Goal: Information Seeking & Learning: Learn about a topic

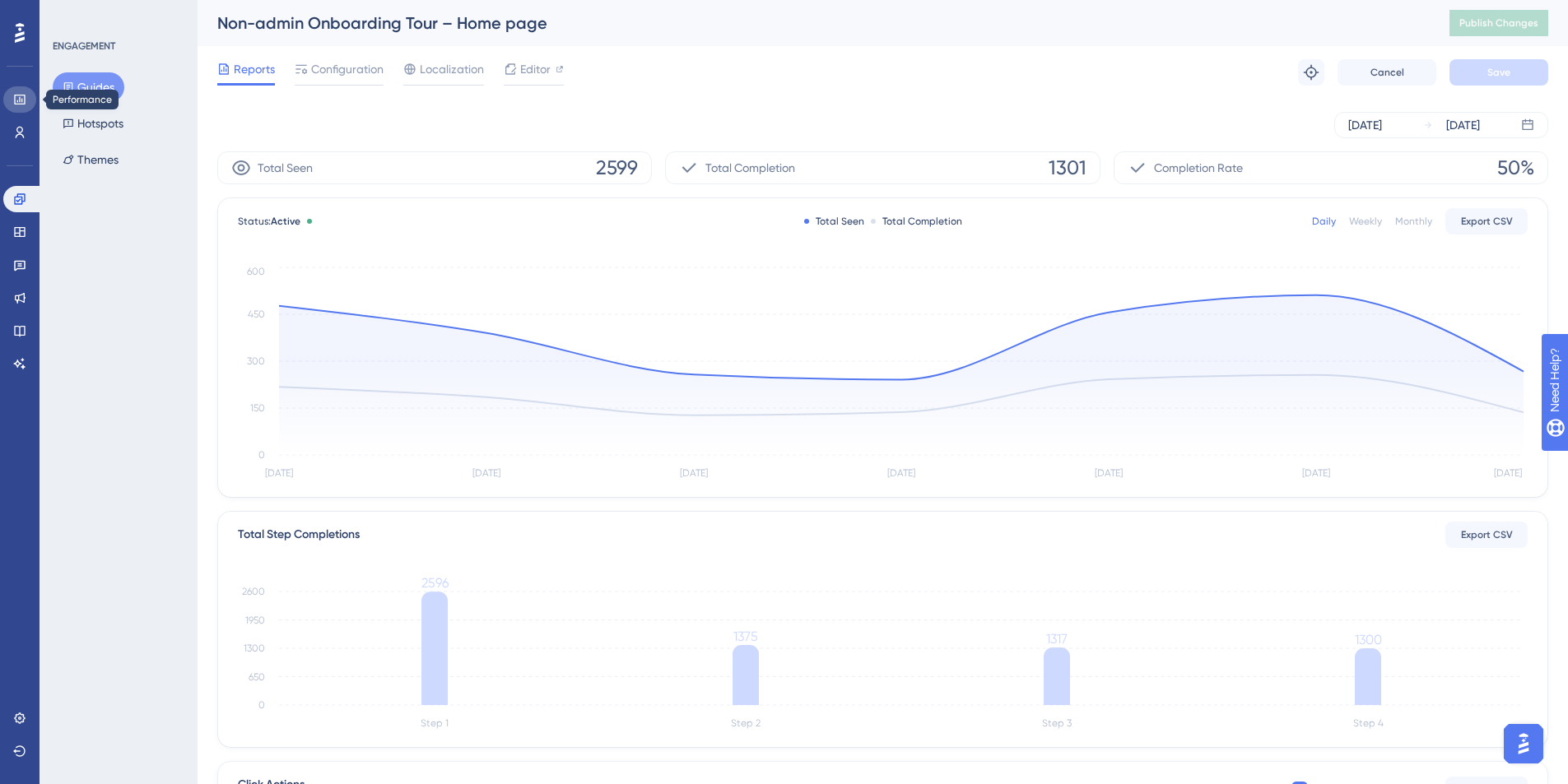
click at [19, 107] on link at bounding box center [19, 100] width 33 height 27
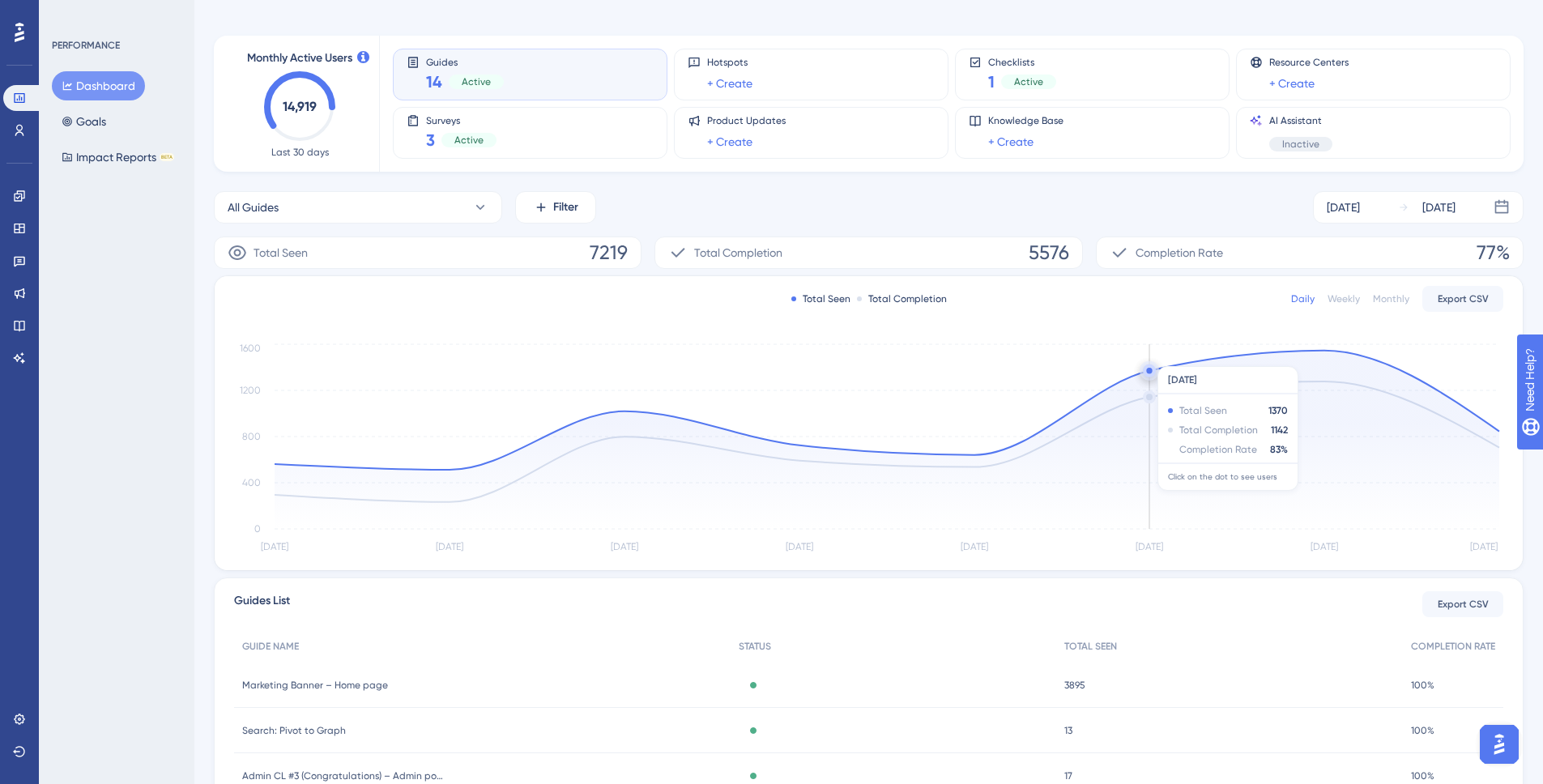
scroll to position [265, 0]
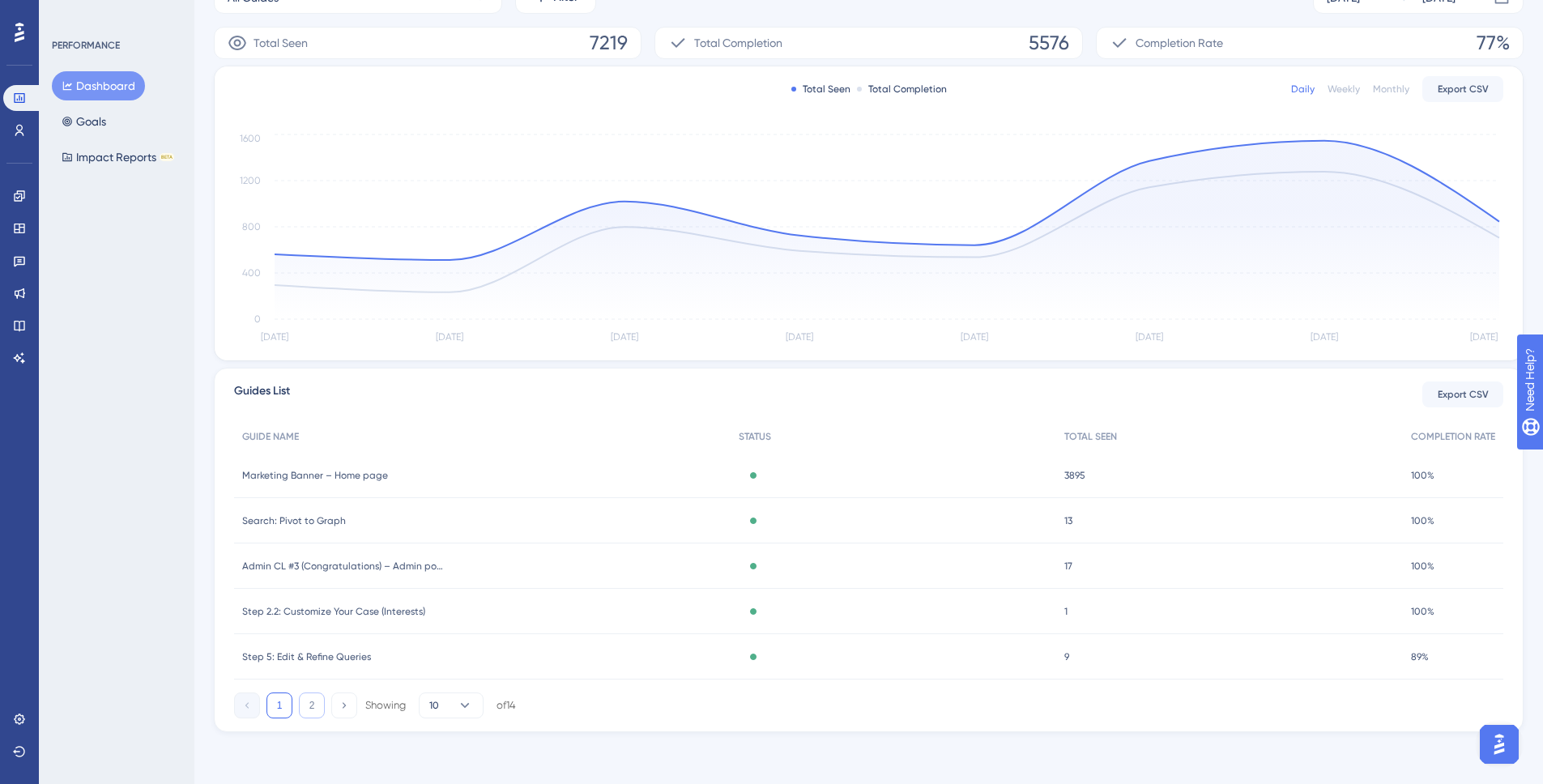
click at [307, 709] on button "2" at bounding box center [312, 705] width 26 height 26
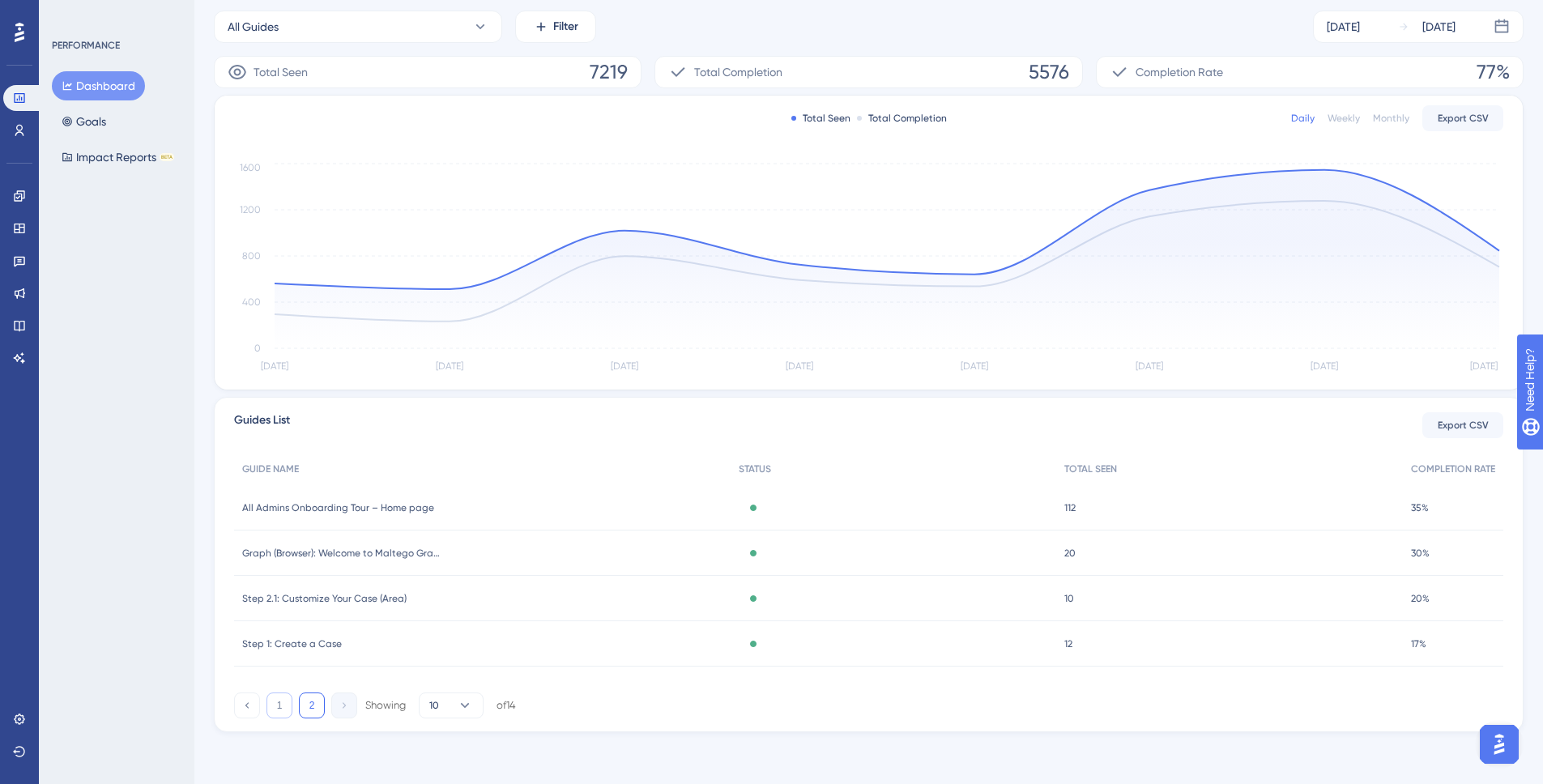
click at [280, 703] on button "1" at bounding box center [279, 705] width 26 height 26
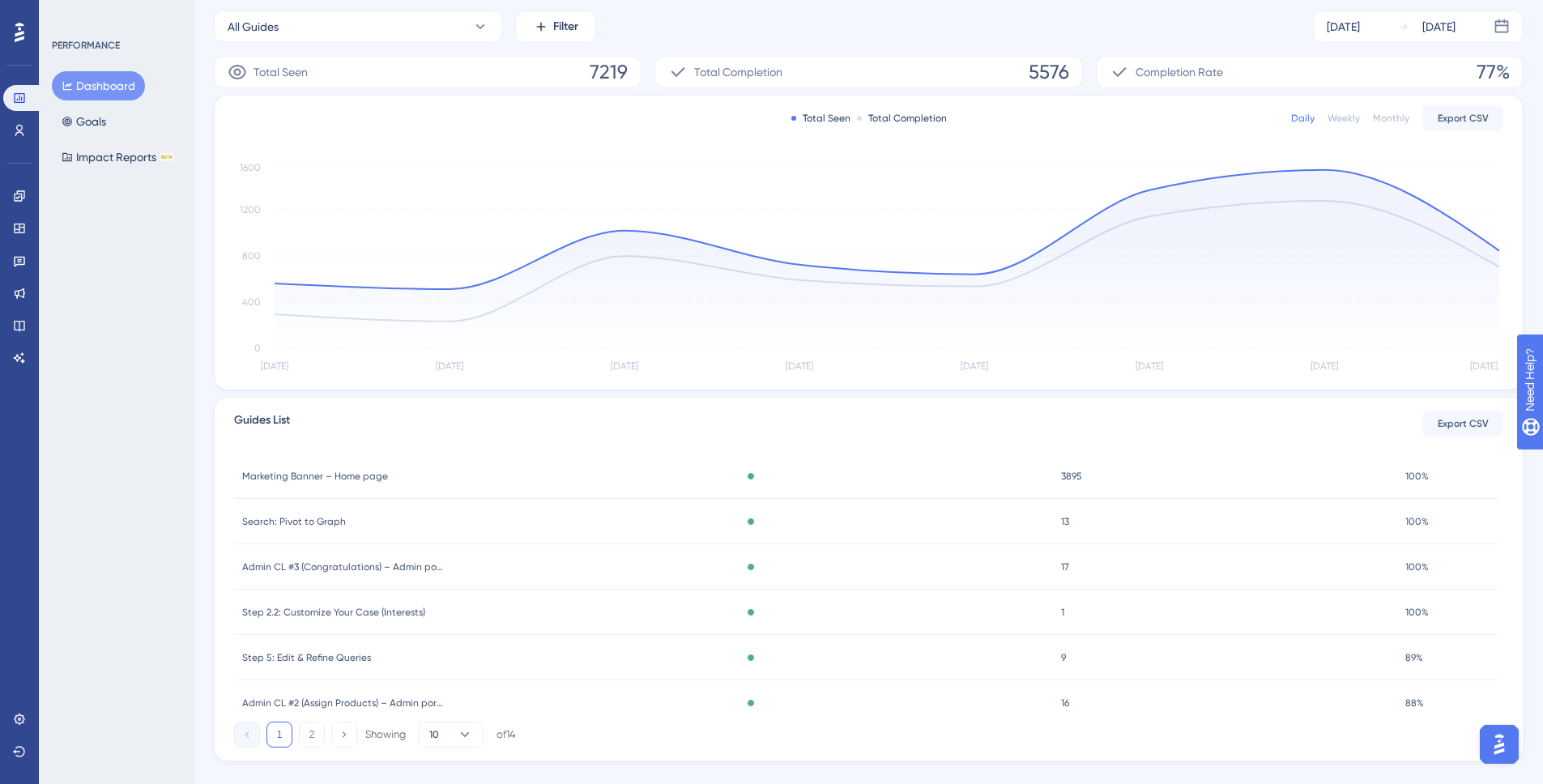
scroll to position [0, 0]
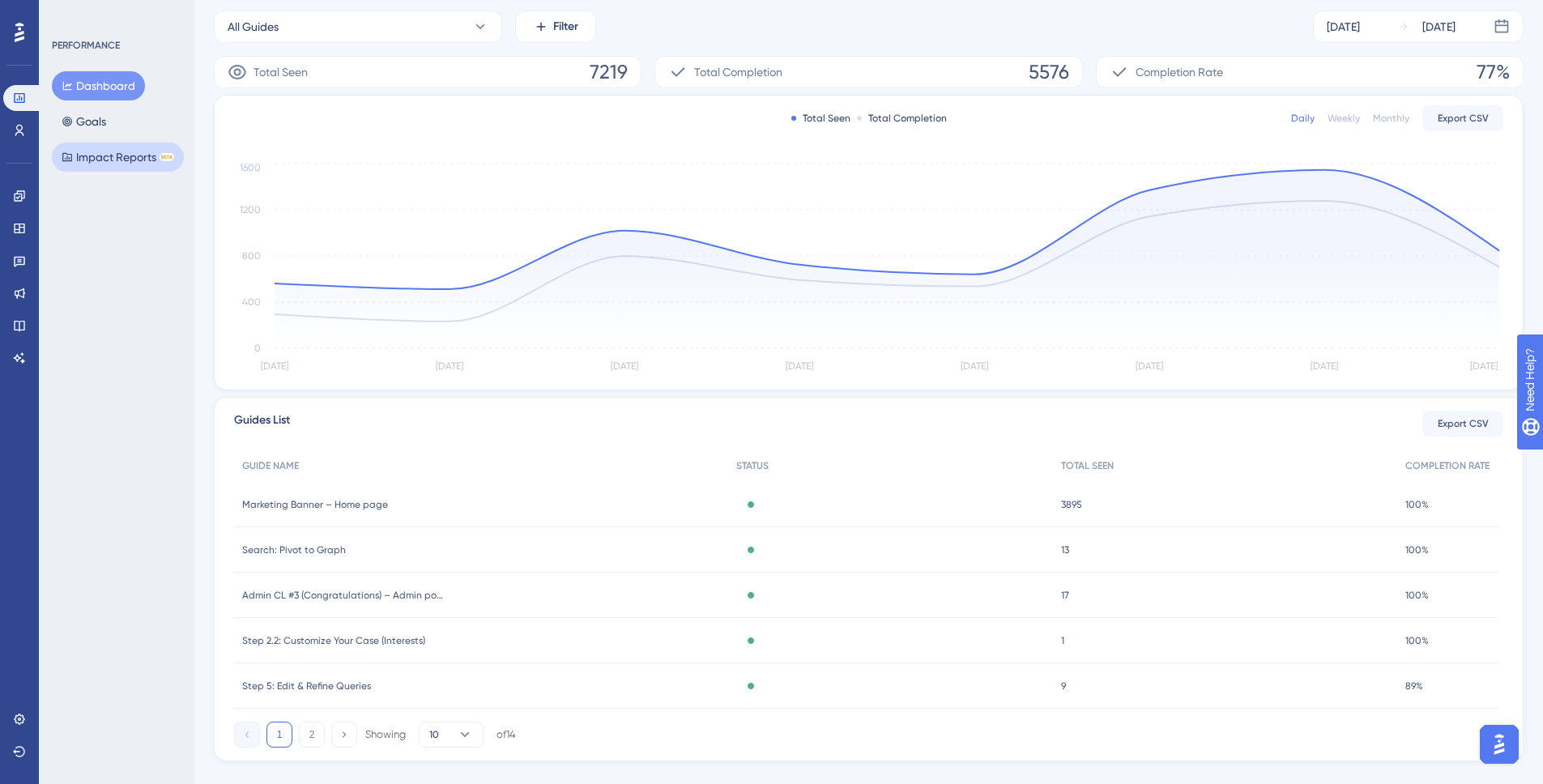
click at [102, 146] on button "Impact Reports BETA" at bounding box center [117, 156] width 132 height 29
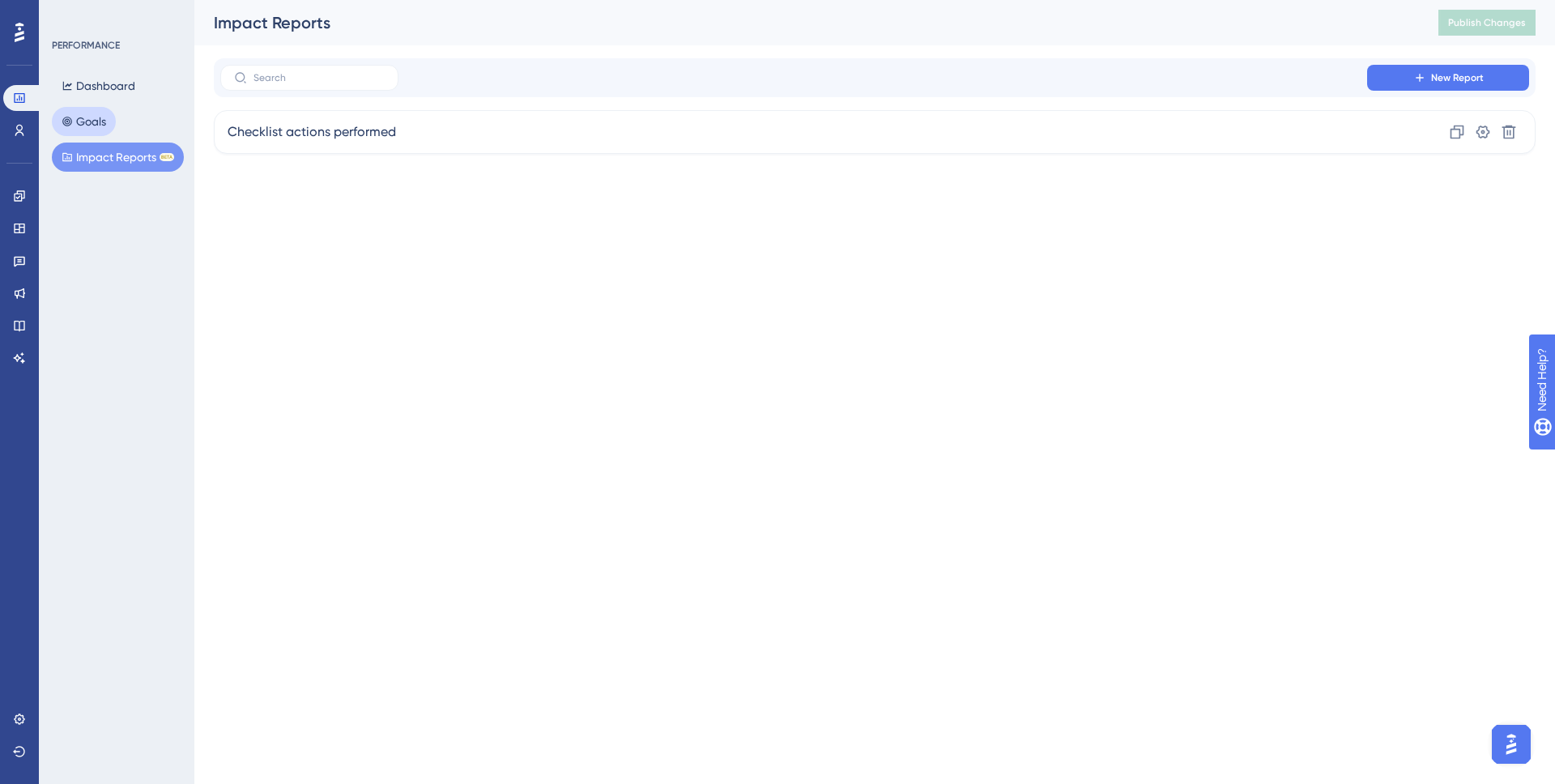
click at [71, 111] on button "Goals" at bounding box center [83, 121] width 64 height 29
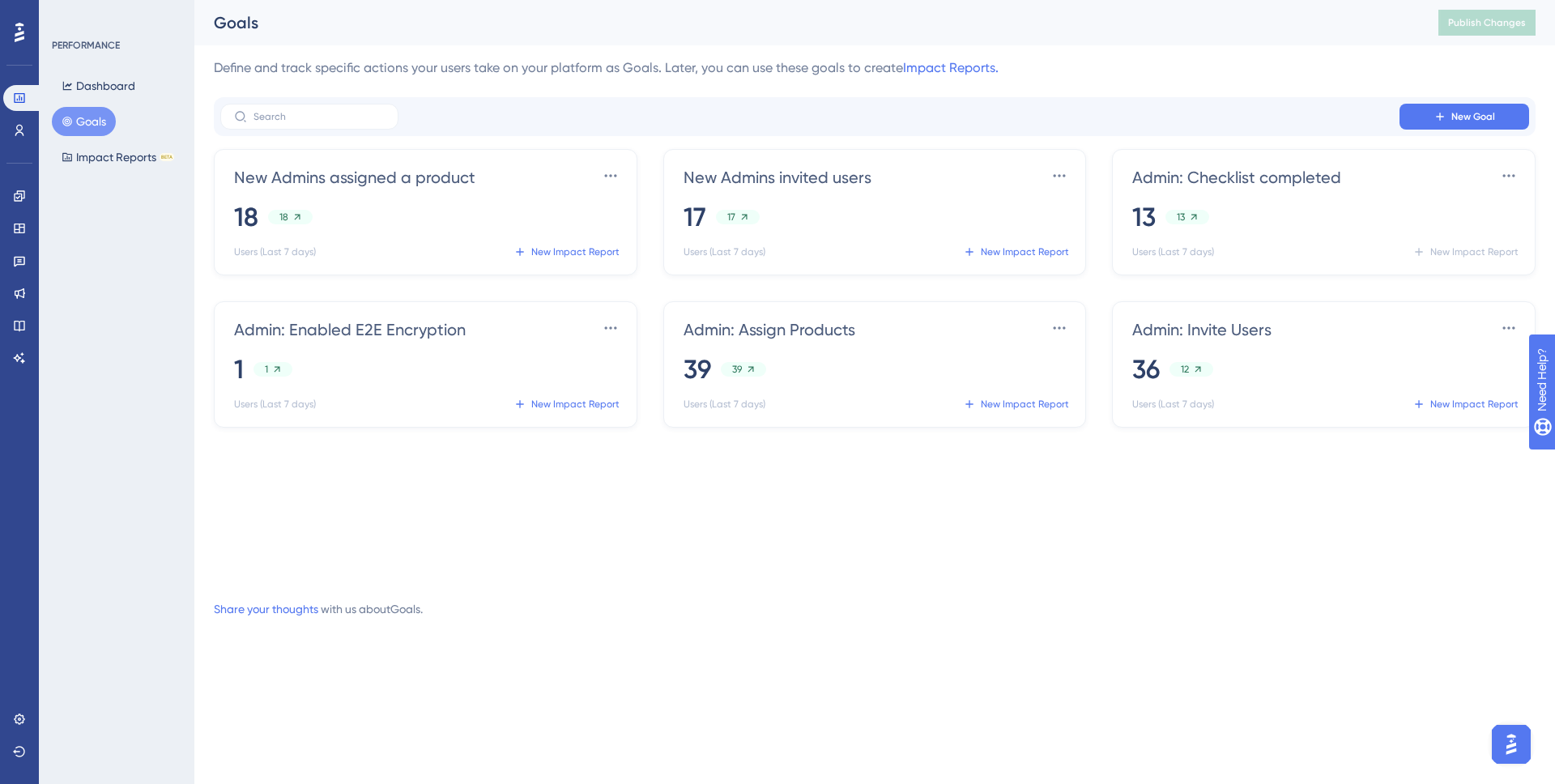
click at [859, 664] on div "Performance Users Engagement Widgets Feedback Product Updates Knowledge Base AI…" at bounding box center [778, 335] width 1555 height 671
click at [378, 218] on div "18 18" at bounding box center [429, 217] width 388 height 36
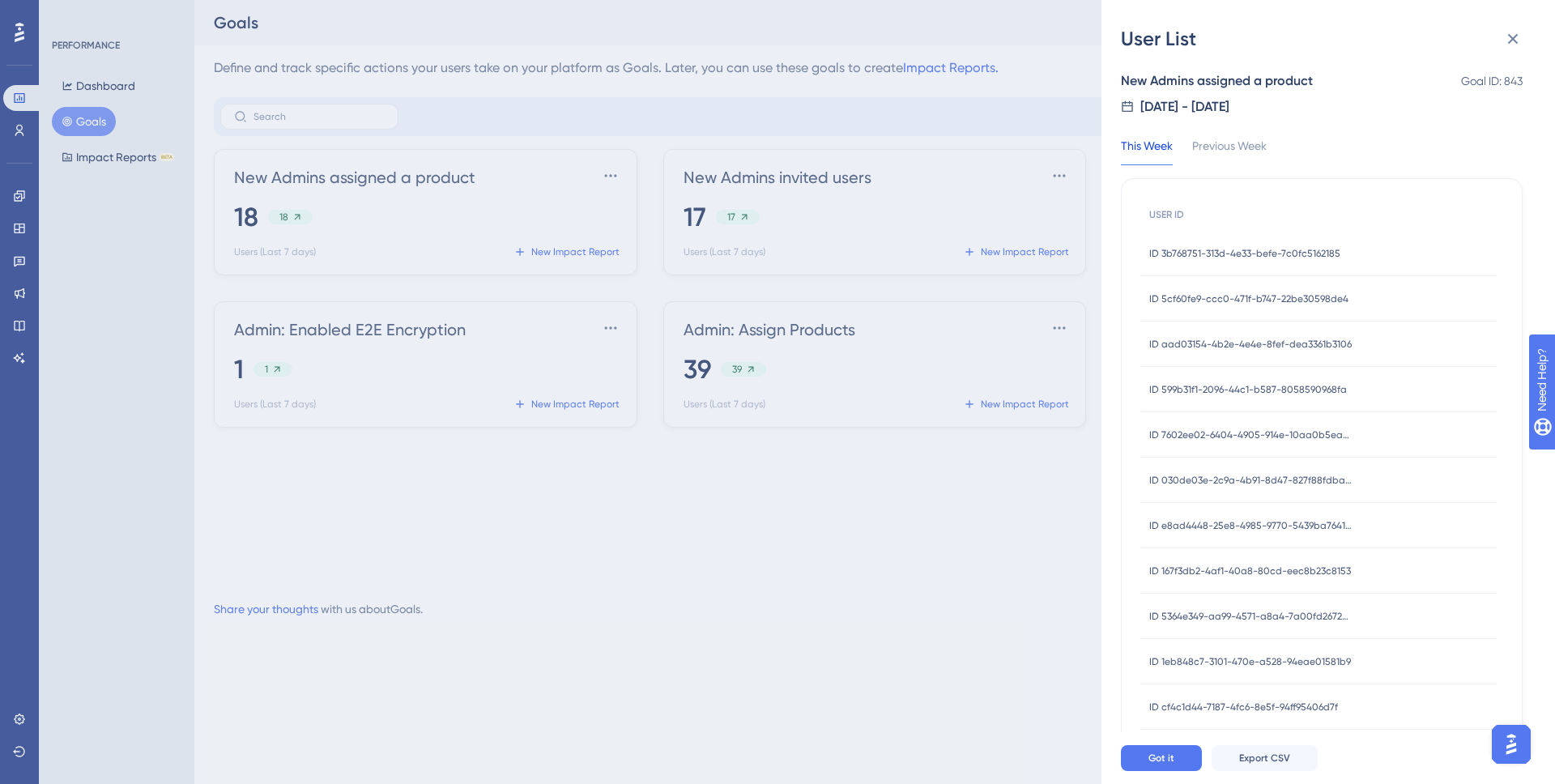
click at [1316, 301] on span "ID 5cf60fe9-ccc0-471f-b747-22be30598de4" at bounding box center [1249, 299] width 200 height 13
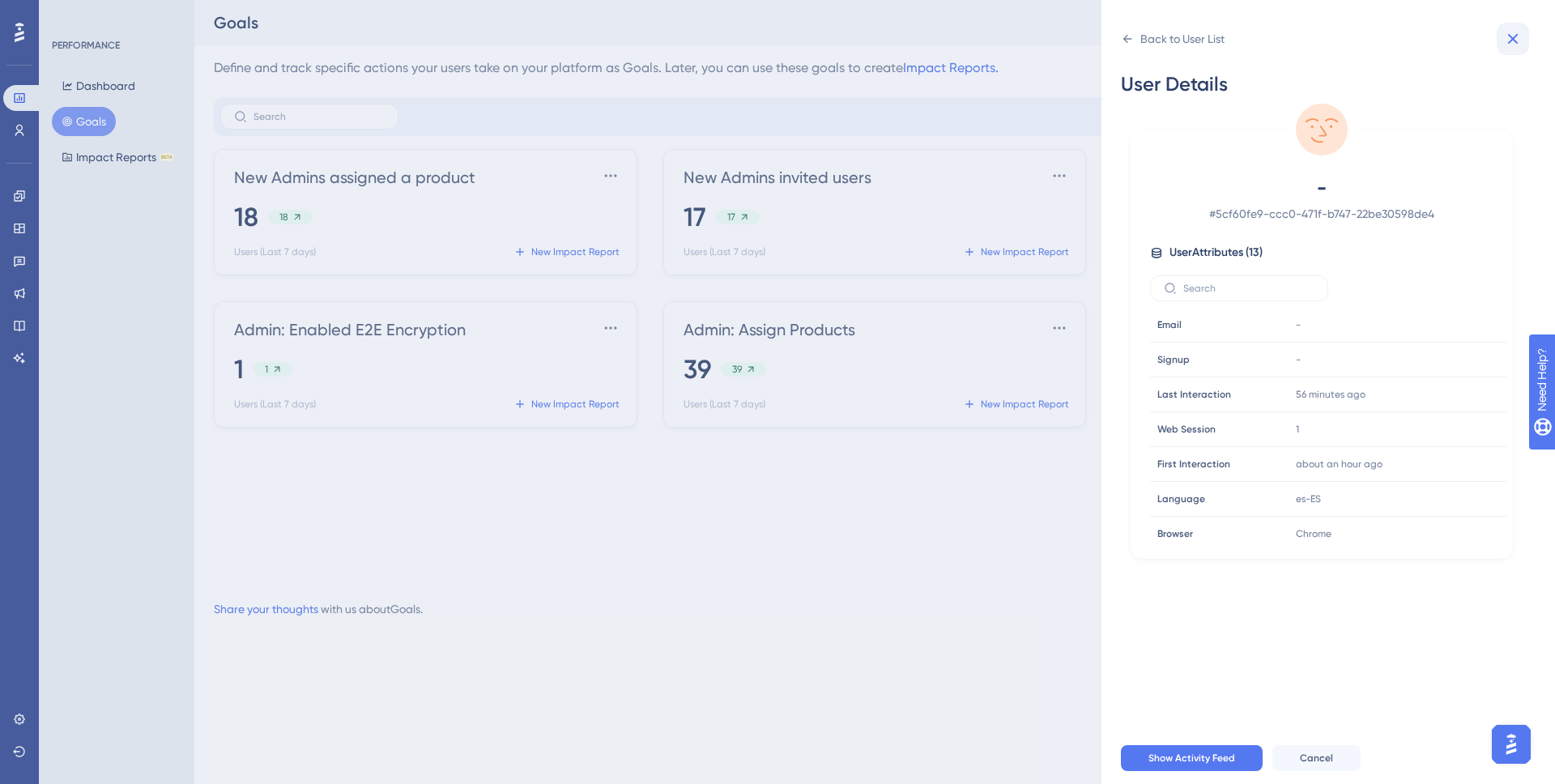
click at [1512, 43] on icon at bounding box center [1513, 38] width 20 height 20
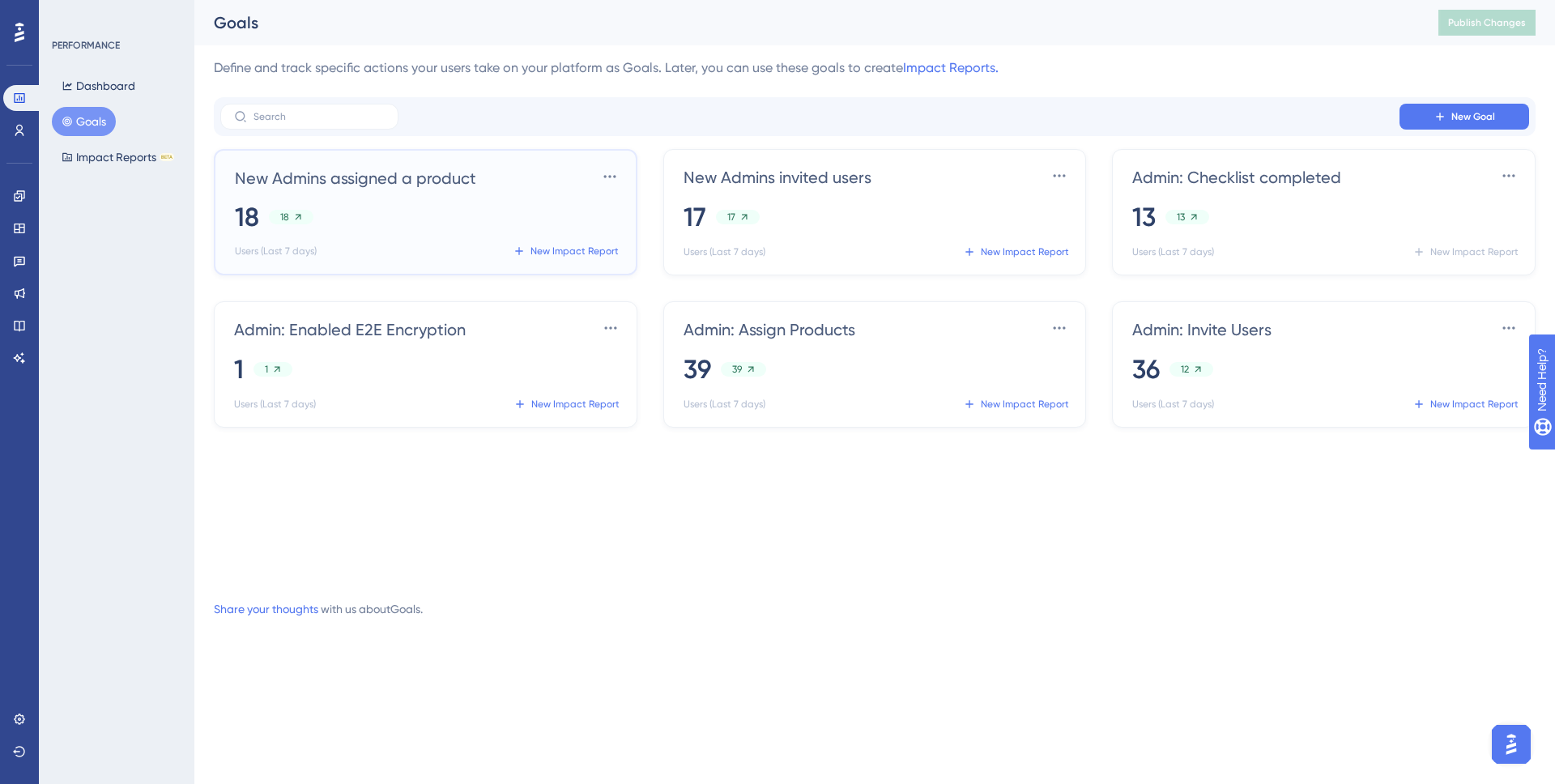
click at [571, 221] on div "18 18" at bounding box center [429, 217] width 388 height 36
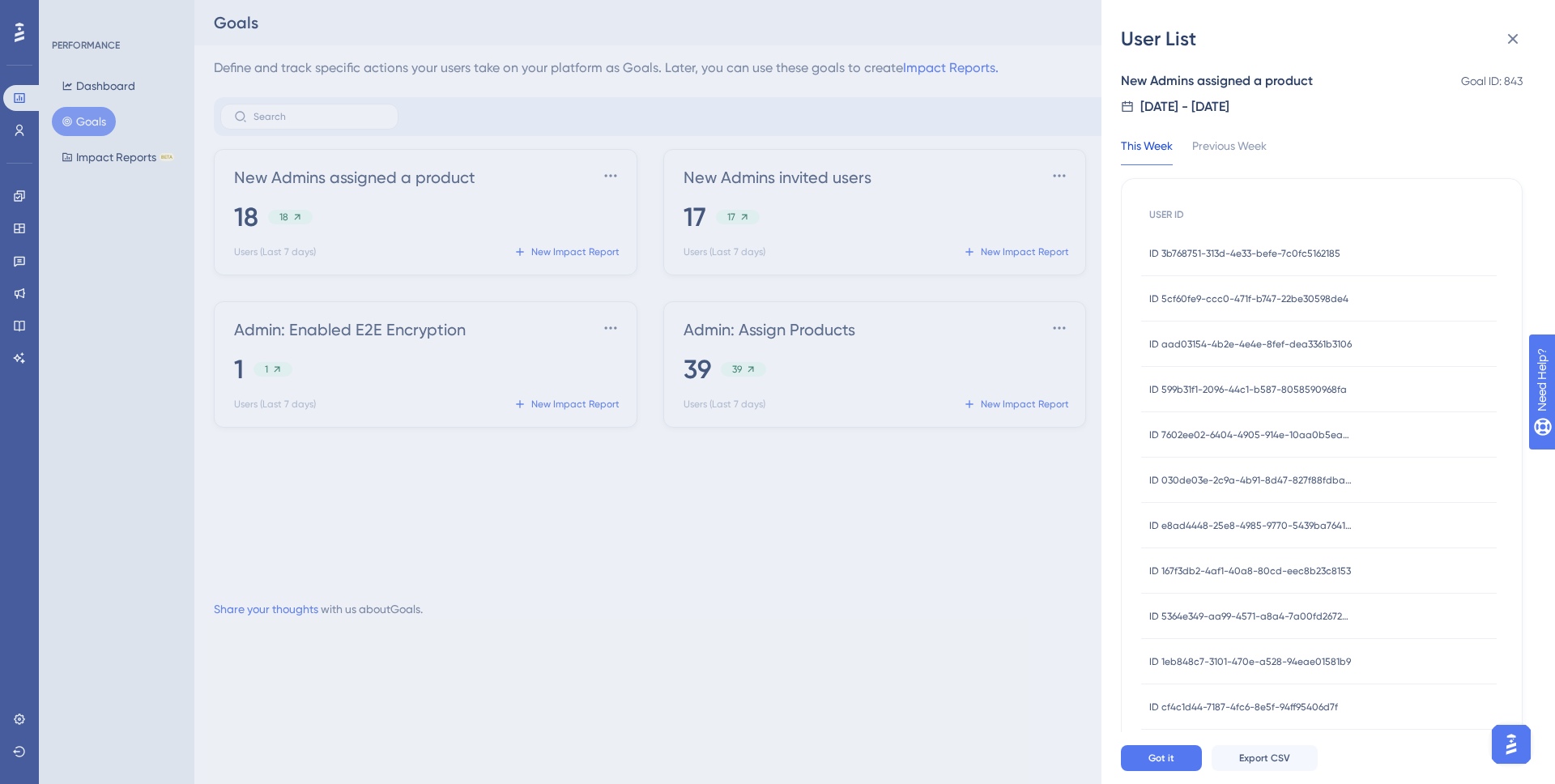
click at [1229, 266] on div "ID 3b768751-313d-4e33-befe-7c0fc5162185 ID 3b768751-313d-4e33-befe-7c0fc5162185" at bounding box center [1245, 253] width 191 height 45
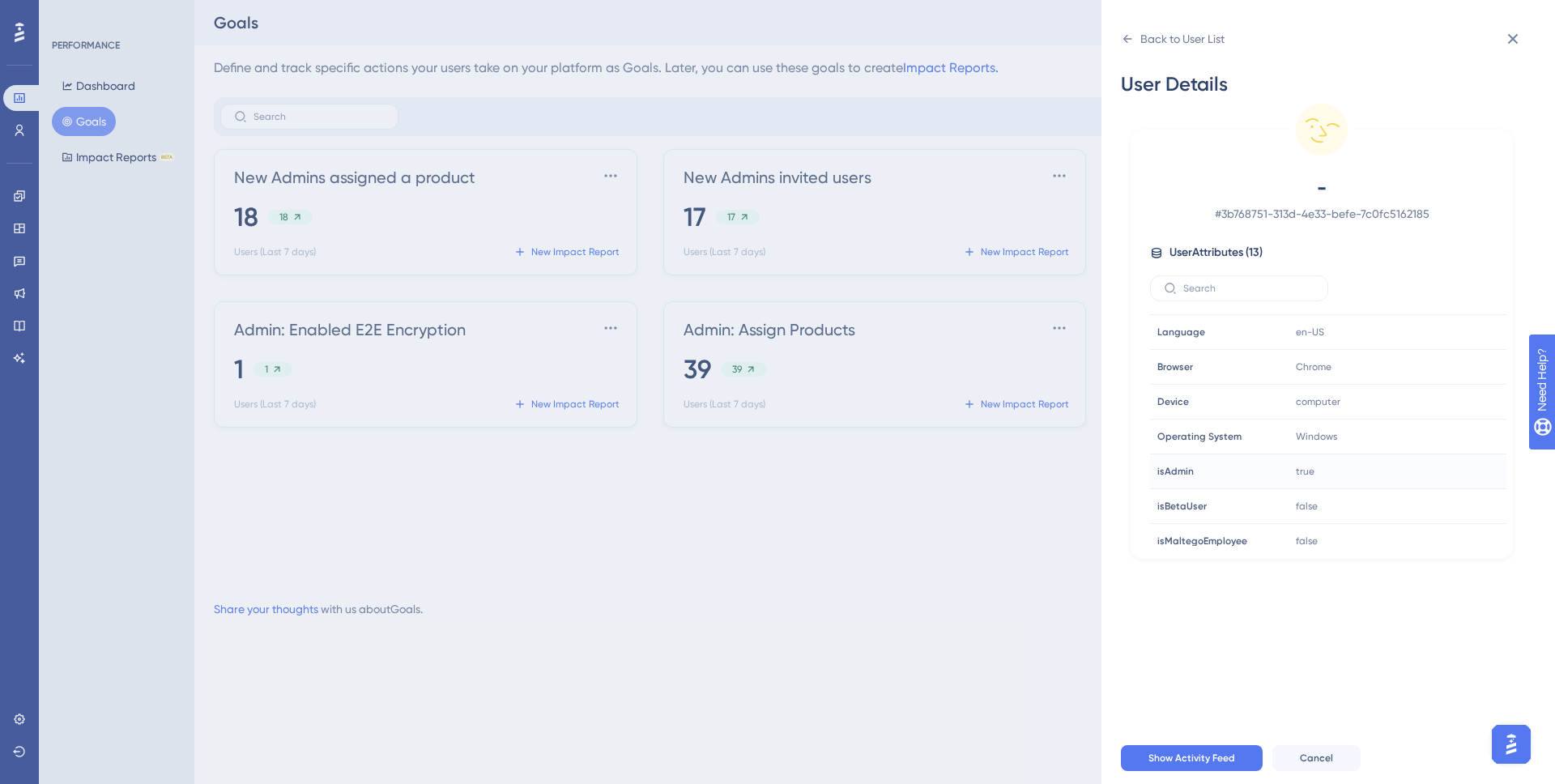
scroll to position [214, 0]
click at [1520, 45] on icon at bounding box center [1513, 38] width 20 height 20
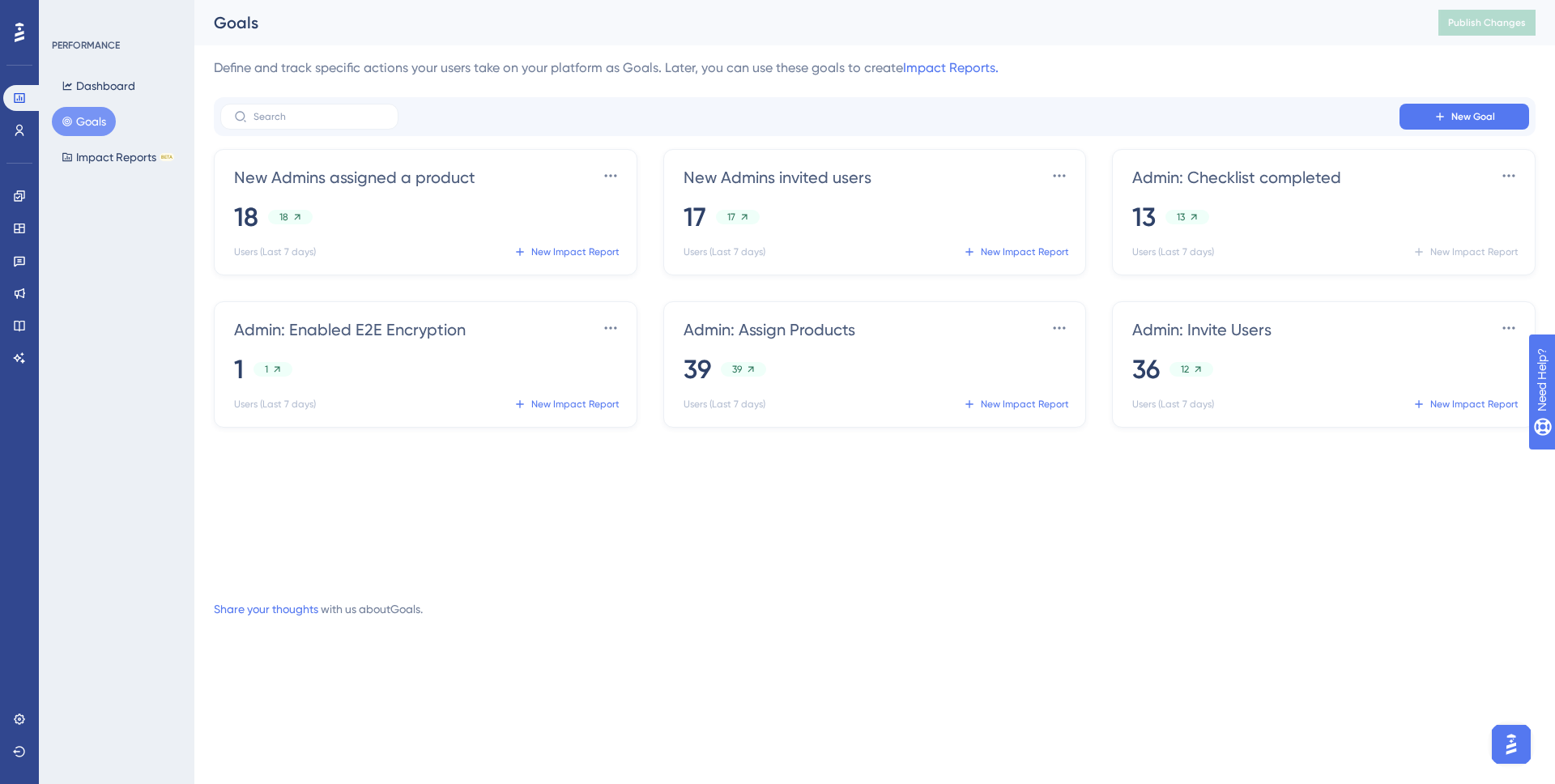
click at [710, 597] on div "Define and track specific actions your users take on your platform as Goals. La…" at bounding box center [874, 338] width 1322 height 560
click at [920, 237] on div "New Admins invited users Settings 17 17 Users (Last 7 days) New Impact Report" at bounding box center [879, 214] width 388 height 100
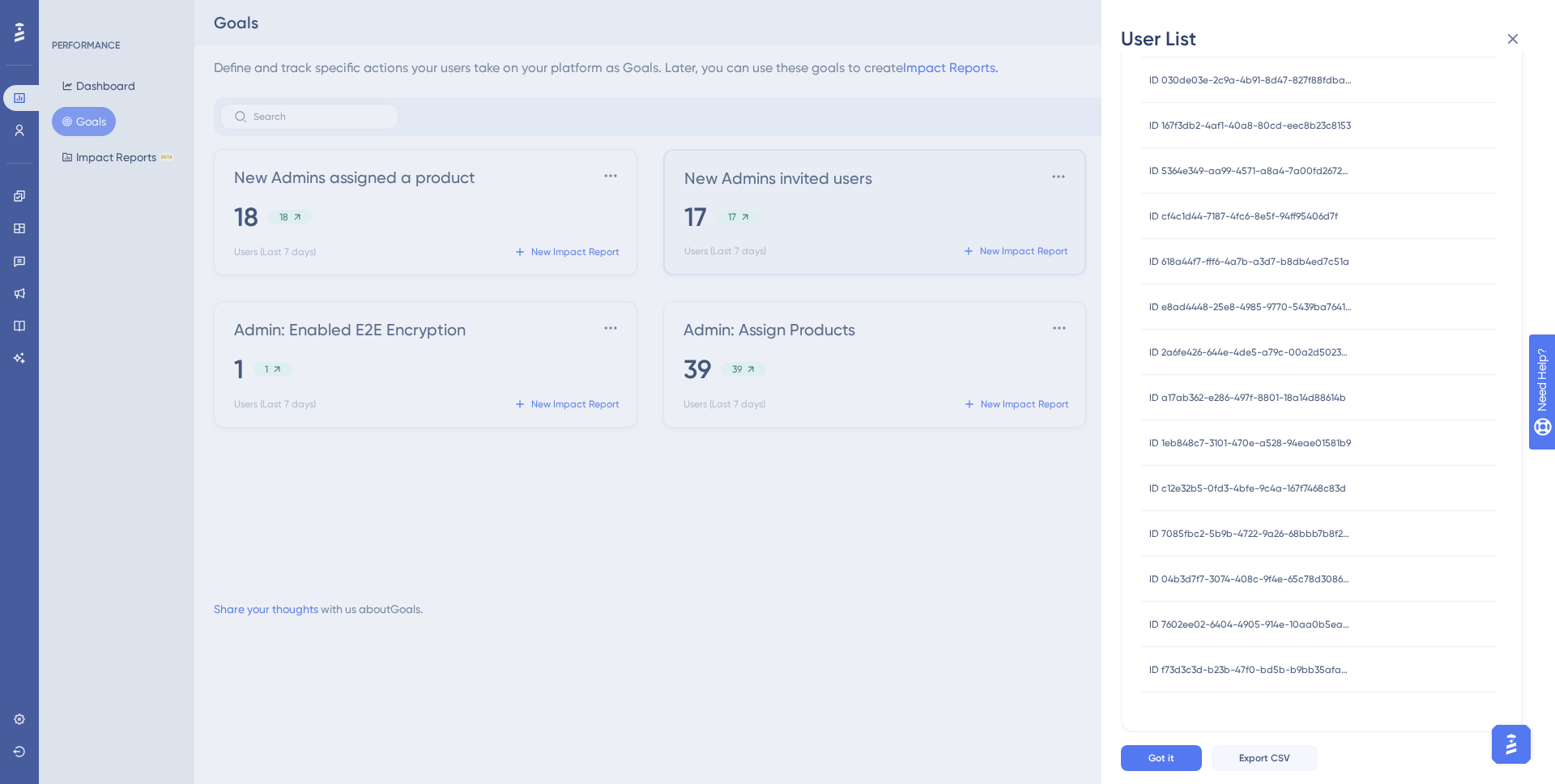
scroll to position [0, 0]
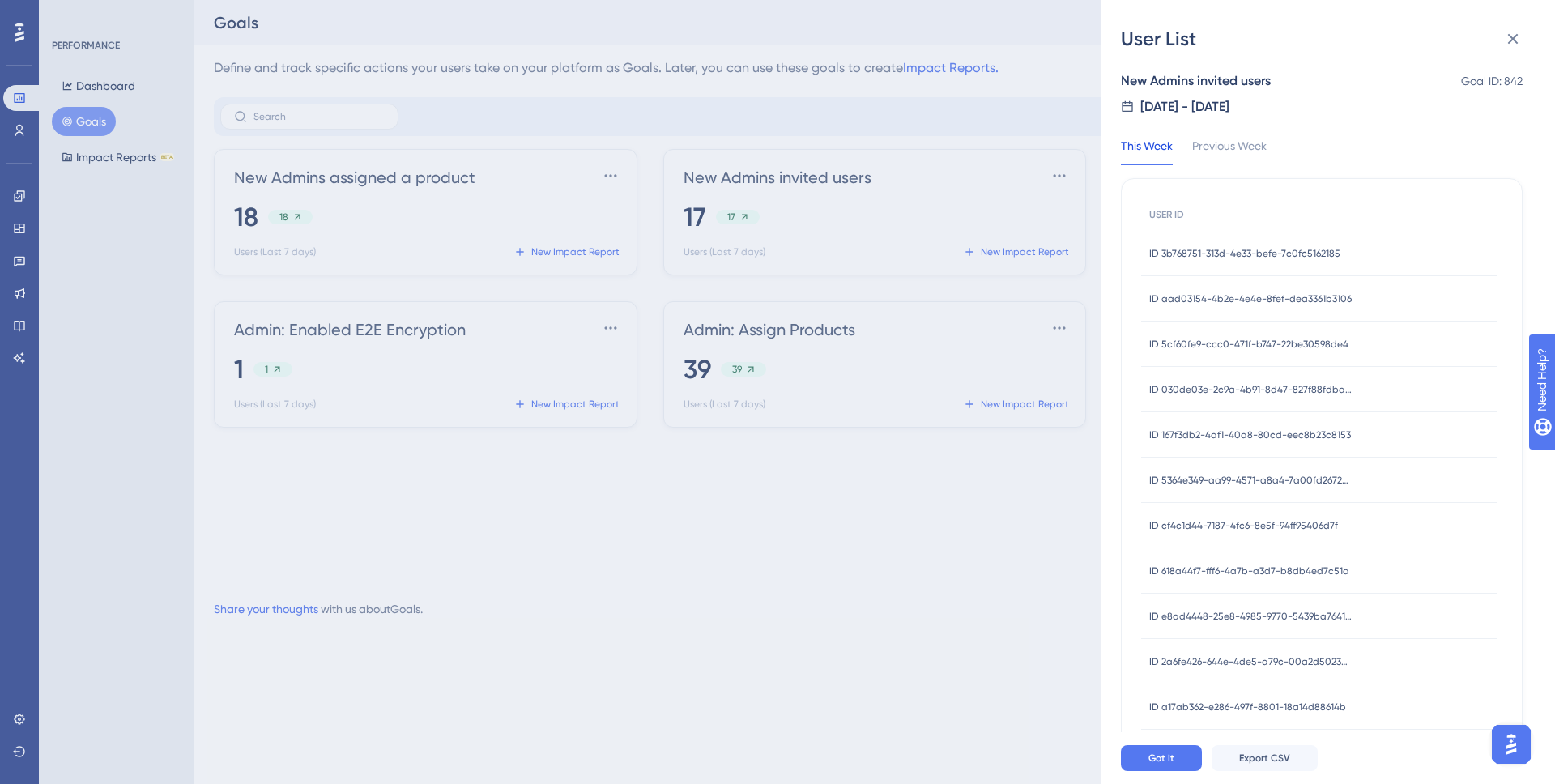
click at [1266, 409] on div "ID 030de03e-2c9a-4b91-8d47-827f88fdbadd ID 030de03e-2c9a-4b91-8d47-827f88fdbadd" at bounding box center [1251, 390] width 202 height 45
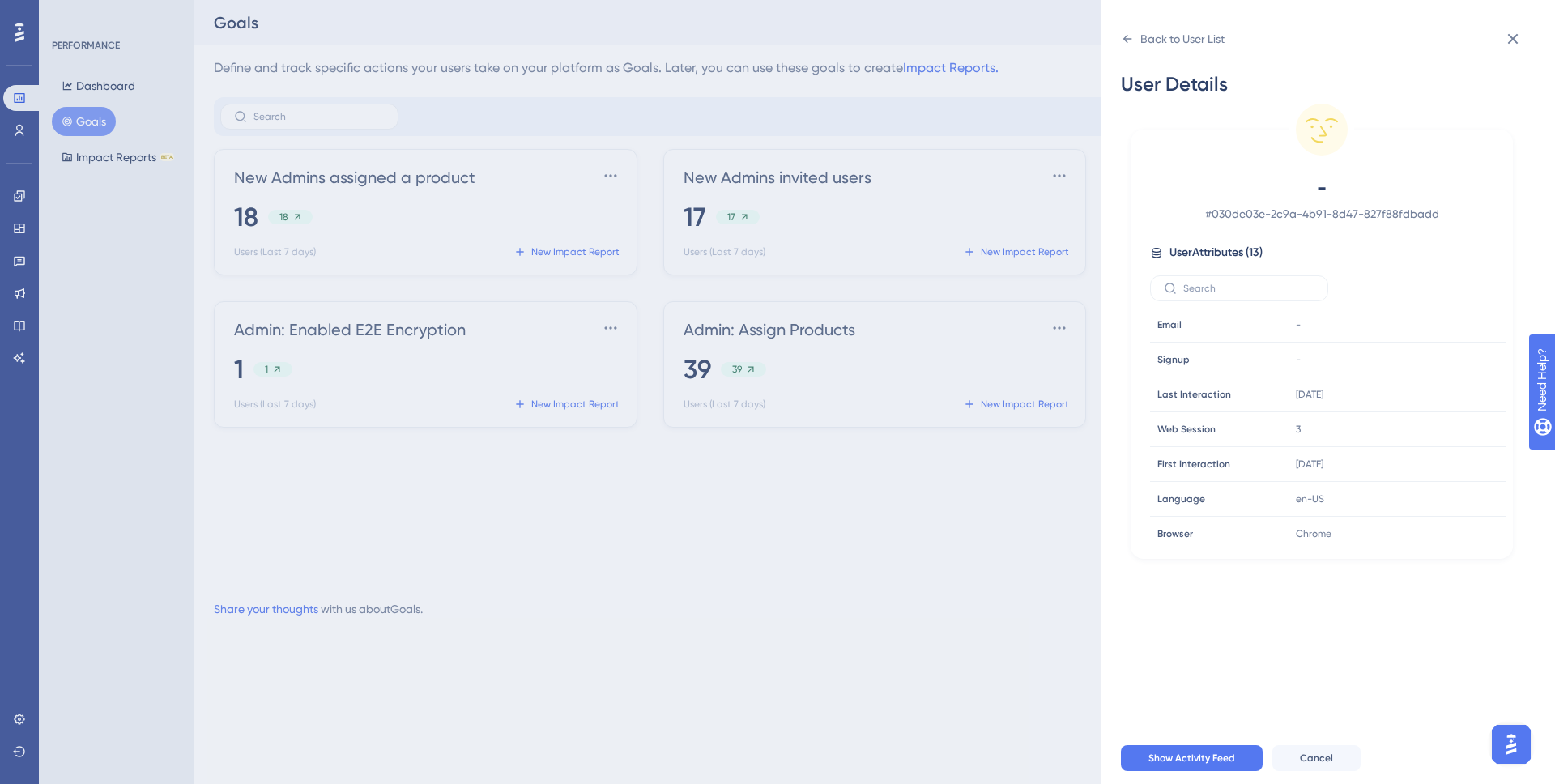
click at [1266, 370] on td "Signup Signup" at bounding box center [1220, 360] width 139 height 35
click at [1129, 45] on icon at bounding box center [1128, 39] width 13 height 13
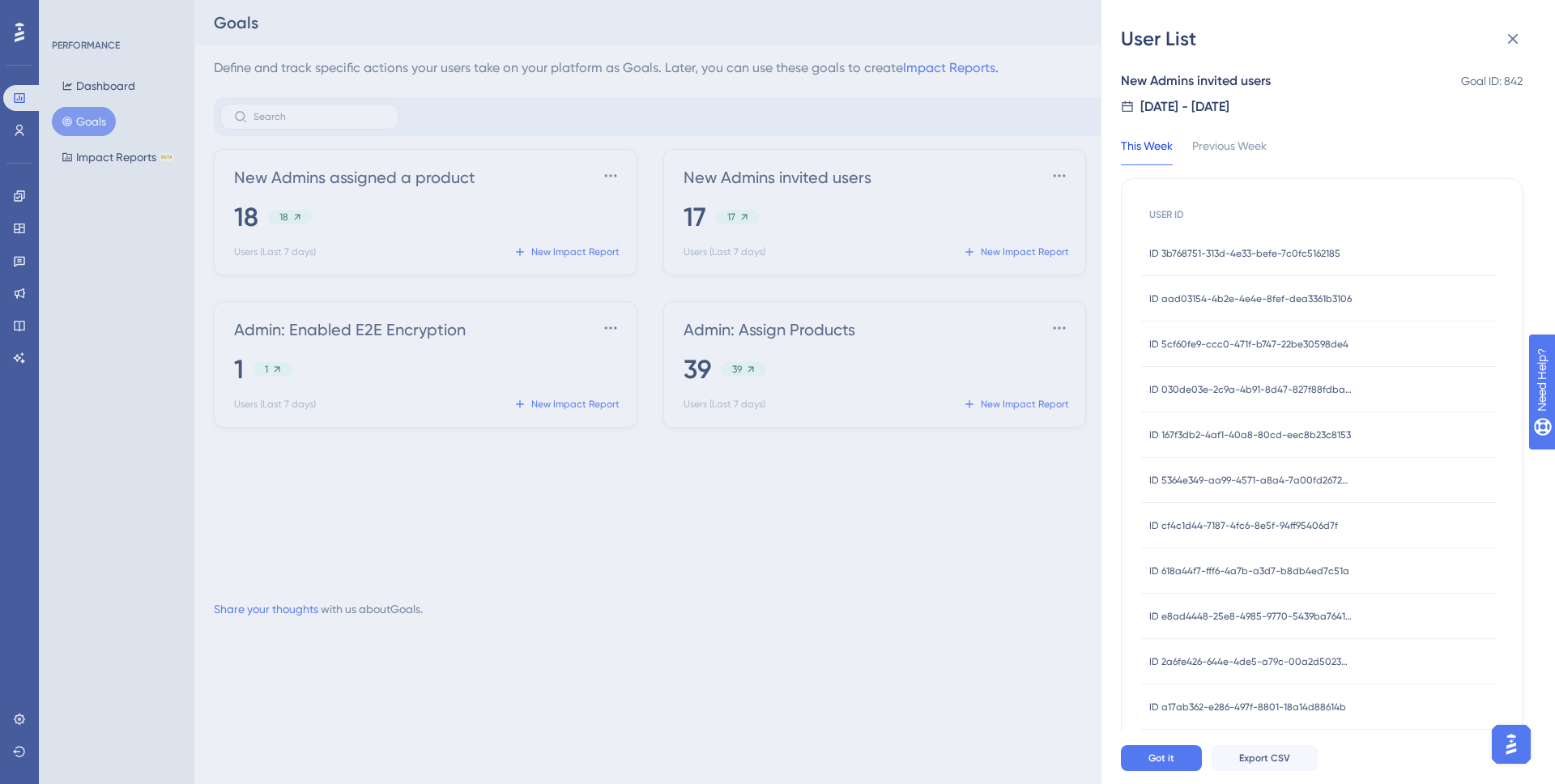
click at [1273, 247] on span "ID 3b768751-313d-4e33-befe-7c0fc5162185" at bounding box center [1245, 254] width 191 height 13
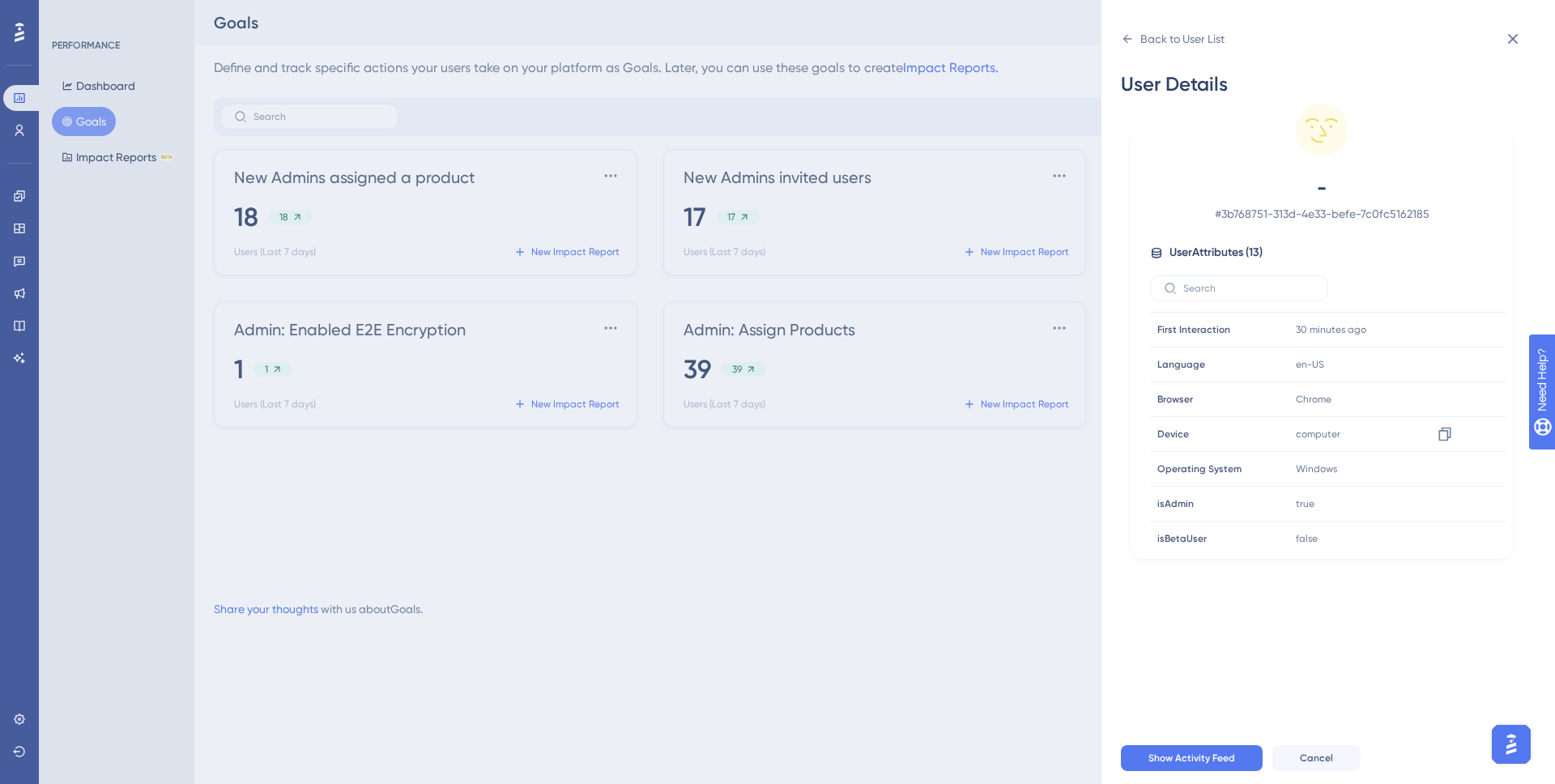
scroll to position [54, 0]
click at [1181, 52] on div "User Details - # 3b768751-313d-4e33-befe-7c0fc5162185 User Attributes ( 13 ) Em…" at bounding box center [1335, 392] width 428 height 680
click at [1151, 33] on div "Back to User List" at bounding box center [1182, 38] width 84 height 20
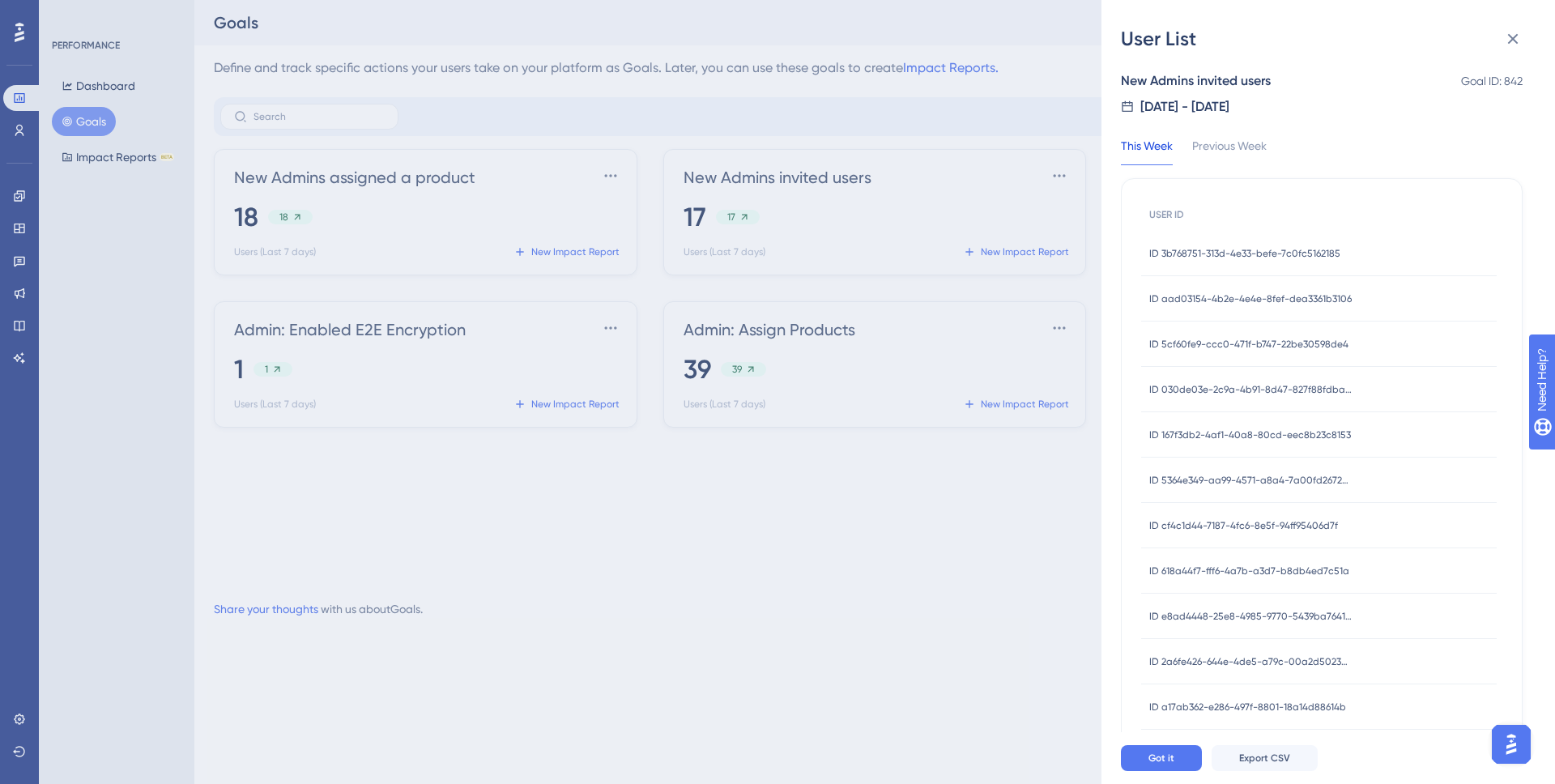
click at [1299, 295] on span "ID aad03154-4b2e-4e4e-8fef-dea3361b3106" at bounding box center [1251, 299] width 202 height 13
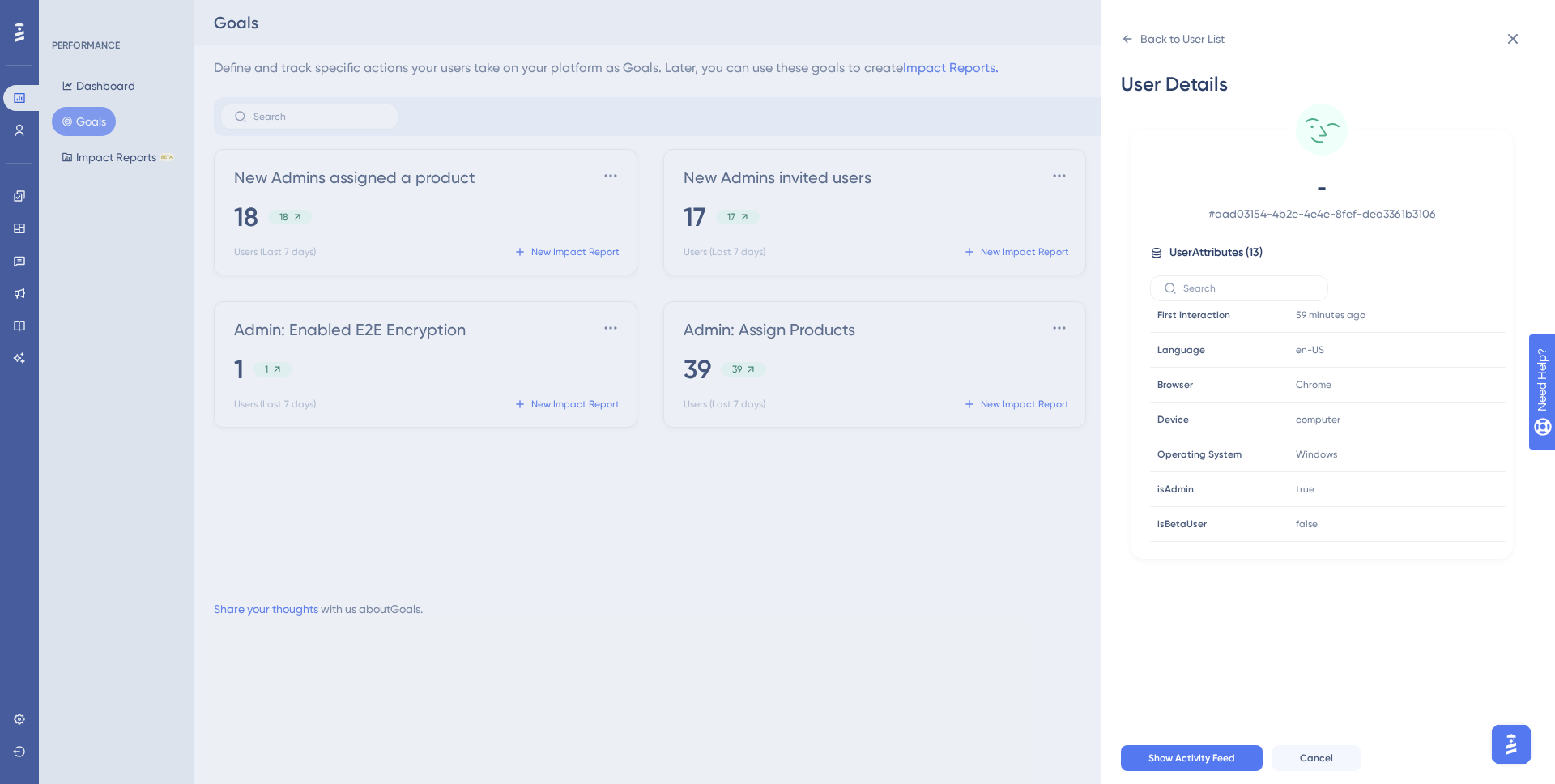
scroll to position [0, 0]
click at [1169, 44] on div "Back to User List" at bounding box center [1182, 38] width 84 height 20
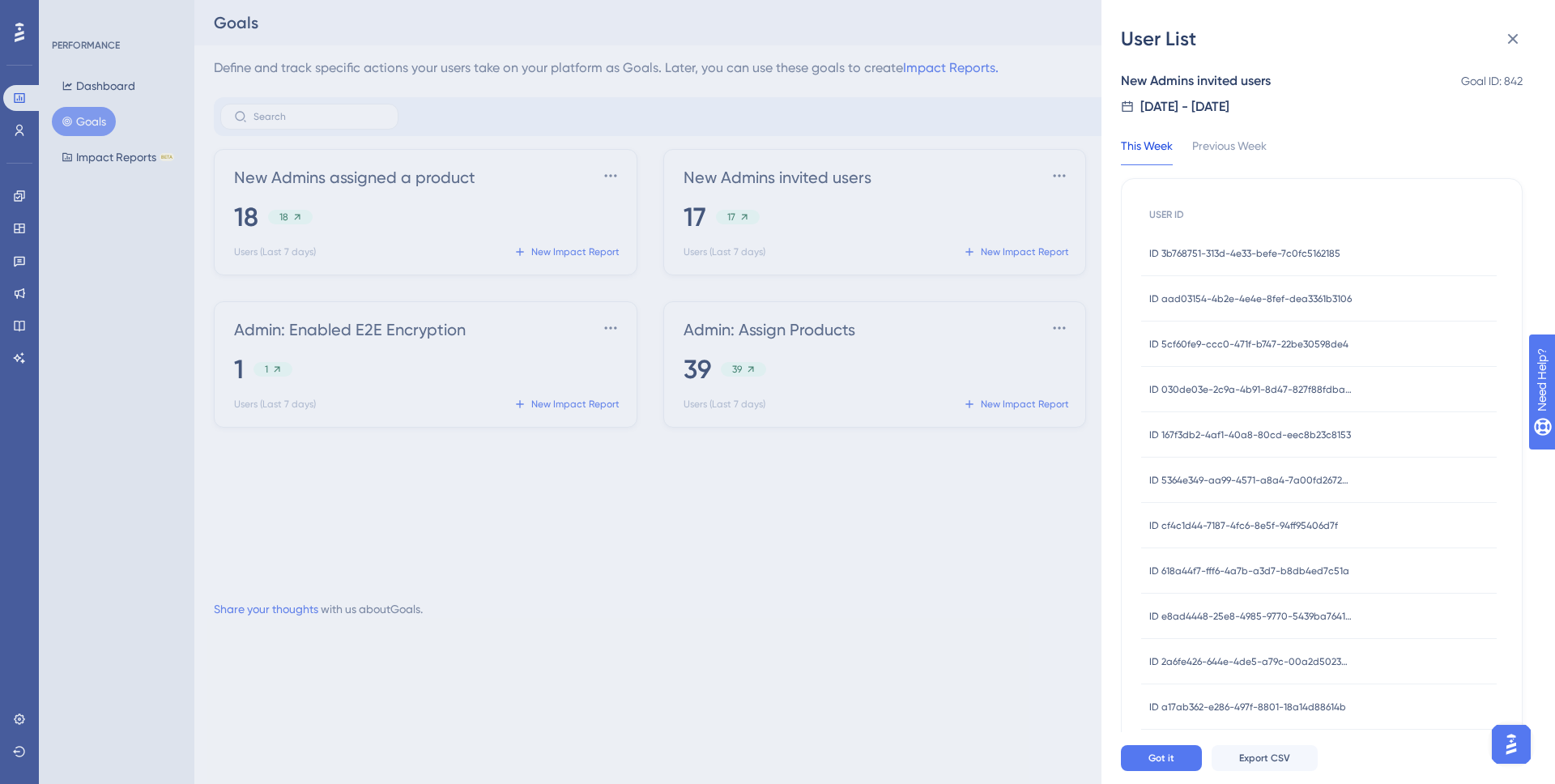
click at [1267, 285] on div "ID aad03154-4b2e-4e4e-8fef-dea3361b3106 ID aad03154-4b2e-4e4e-8fef-dea3361b3106" at bounding box center [1251, 299] width 202 height 45
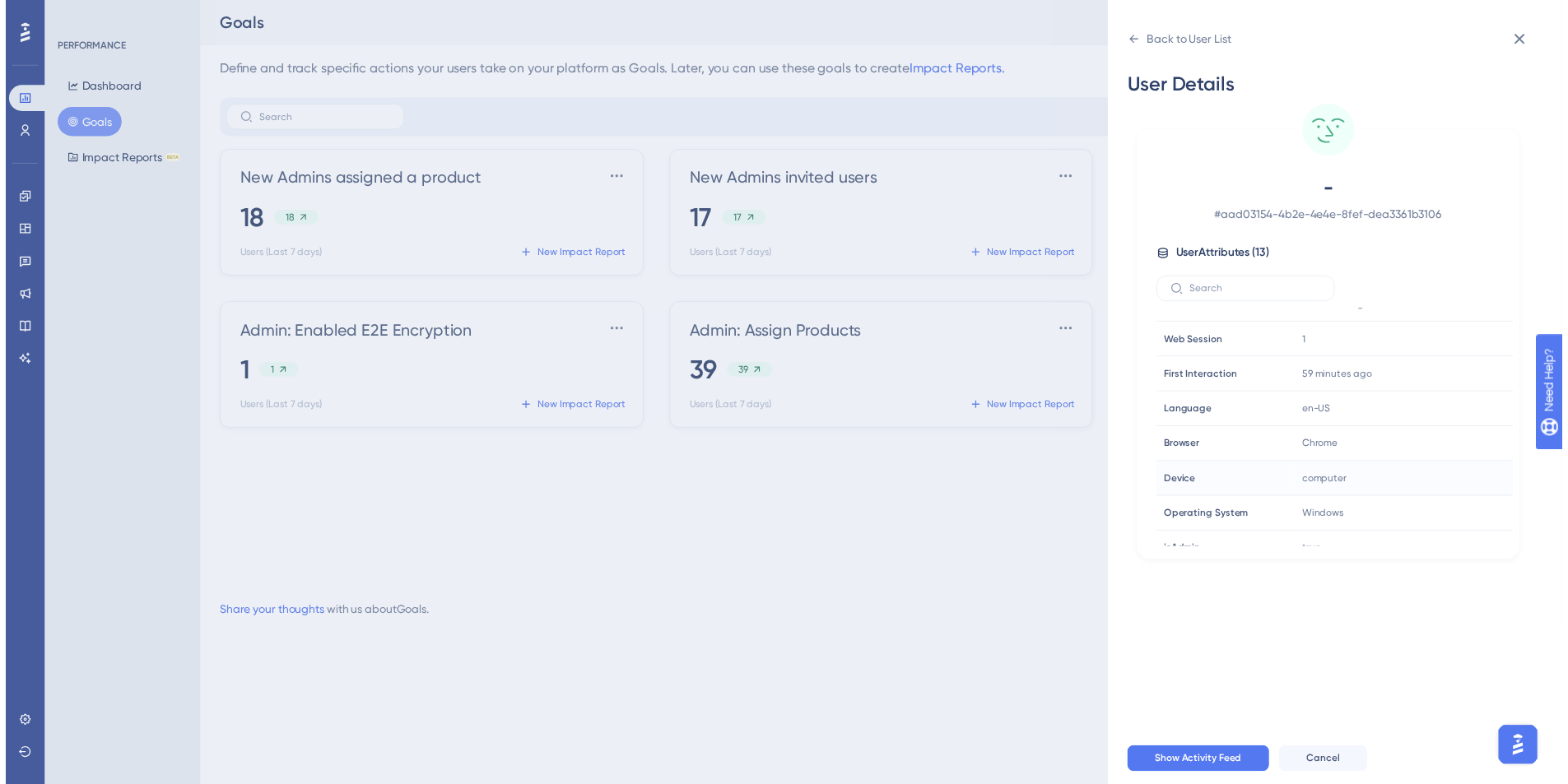
scroll to position [218, 0]
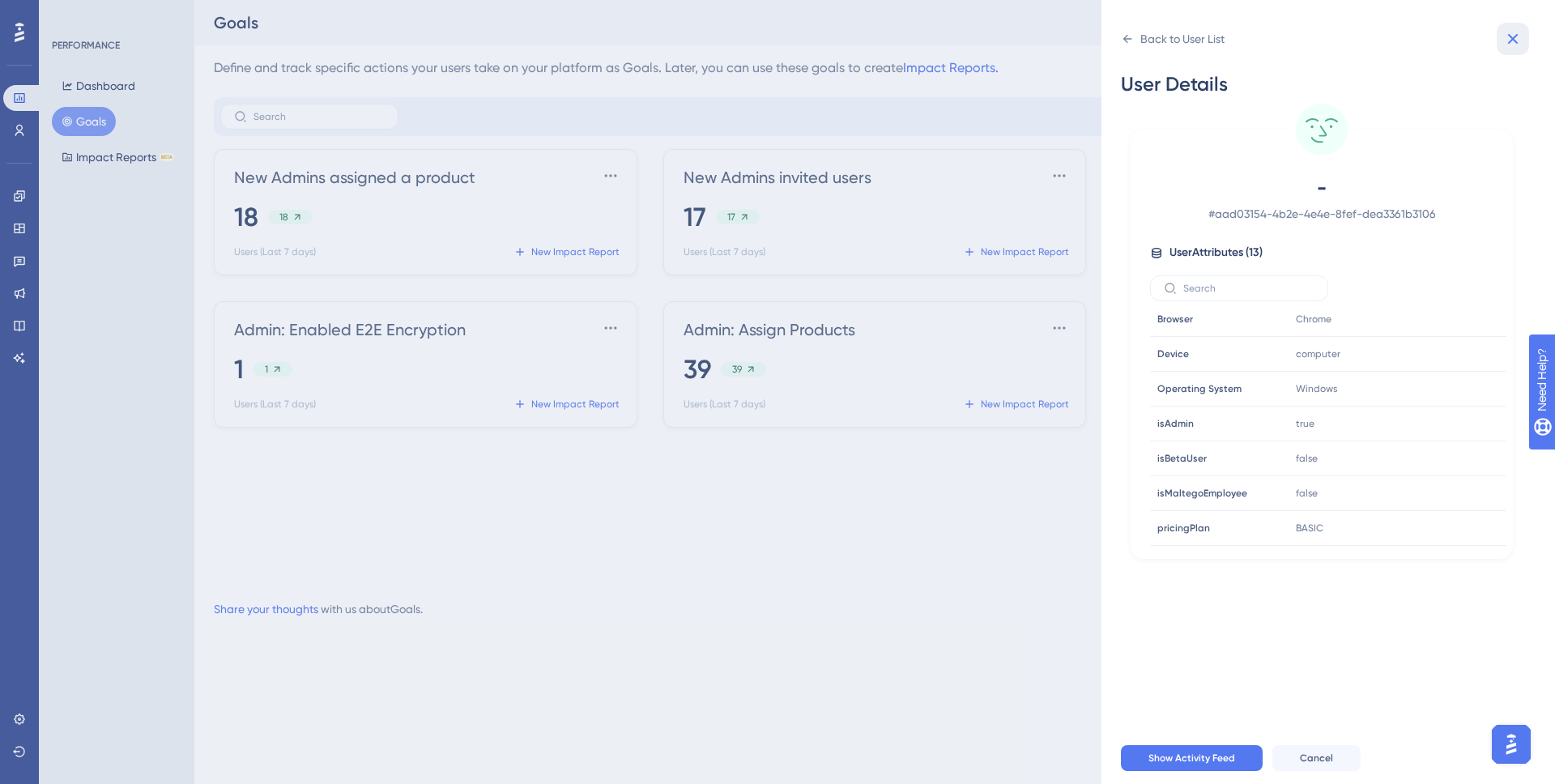
click at [1505, 41] on icon at bounding box center [1513, 38] width 20 height 20
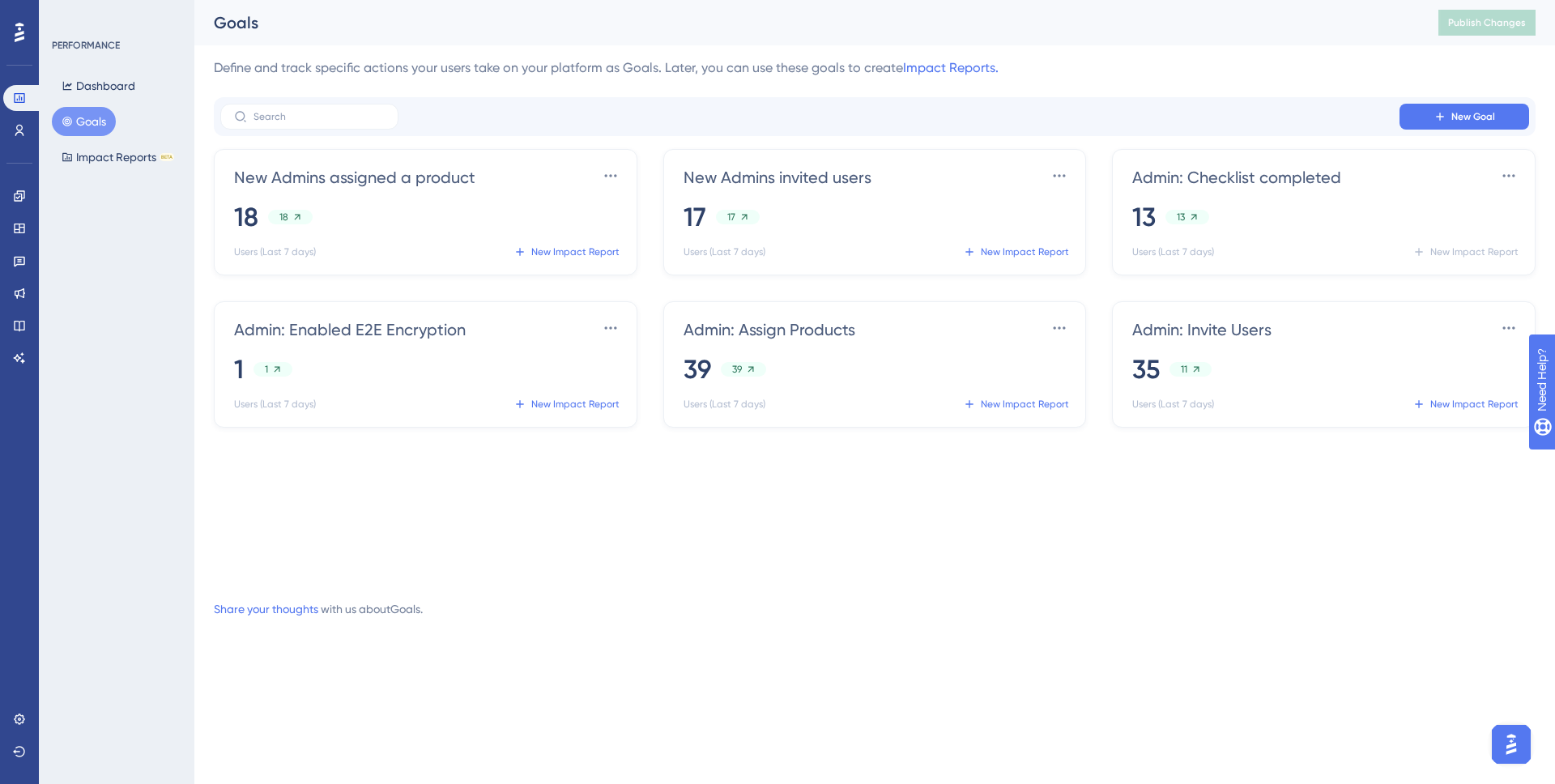
click at [806, 585] on div "Define and track specific actions your users take on your platform as Goals. La…" at bounding box center [874, 338] width 1322 height 560
click at [961, 200] on div "17 17" at bounding box center [879, 217] width 388 height 36
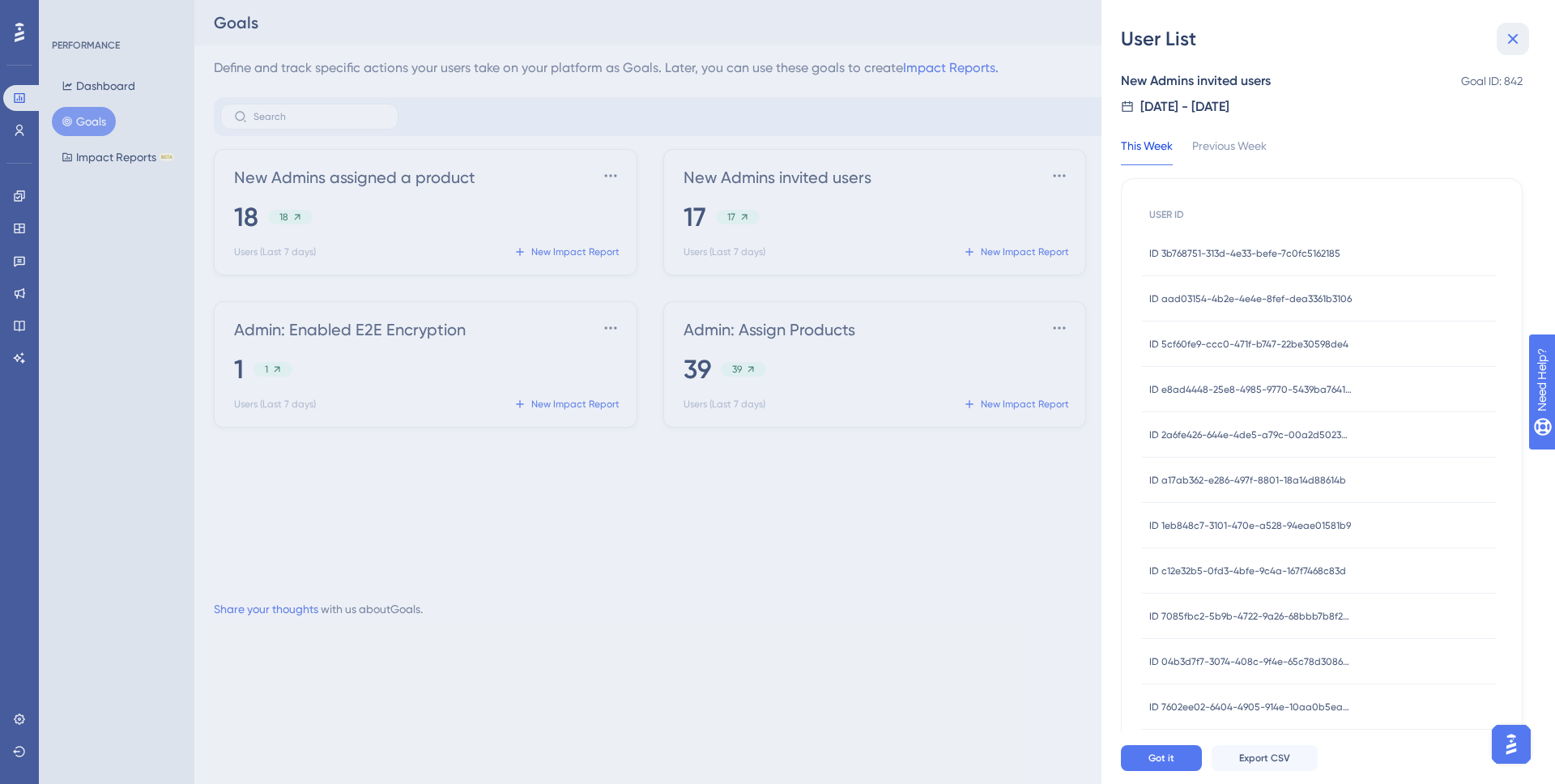
click at [1499, 45] on button at bounding box center [1513, 38] width 33 height 33
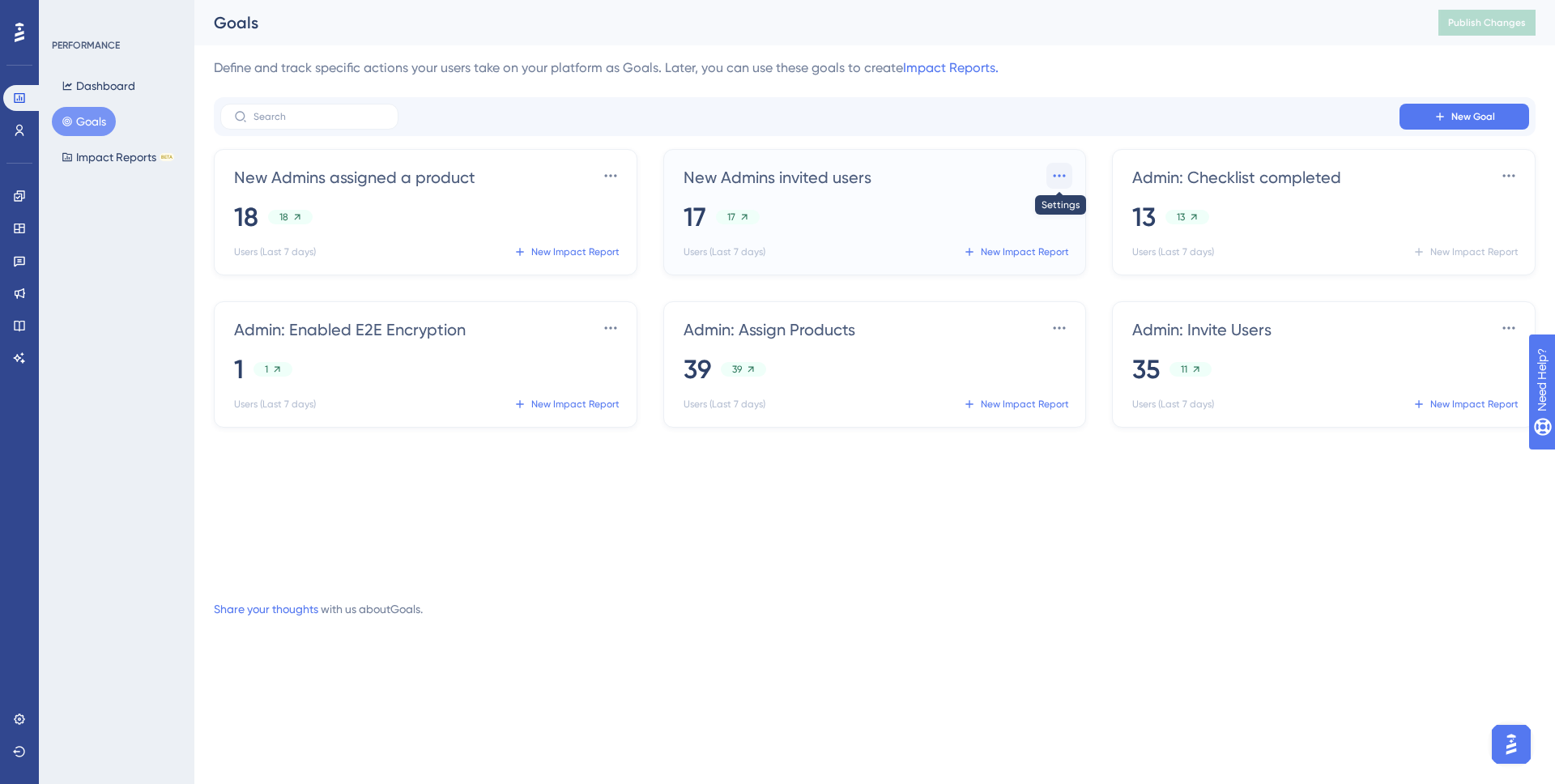
click at [1067, 176] on icon at bounding box center [1059, 175] width 16 height 16
click at [1013, 217] on span "Settings" at bounding box center [1029, 222] width 42 height 20
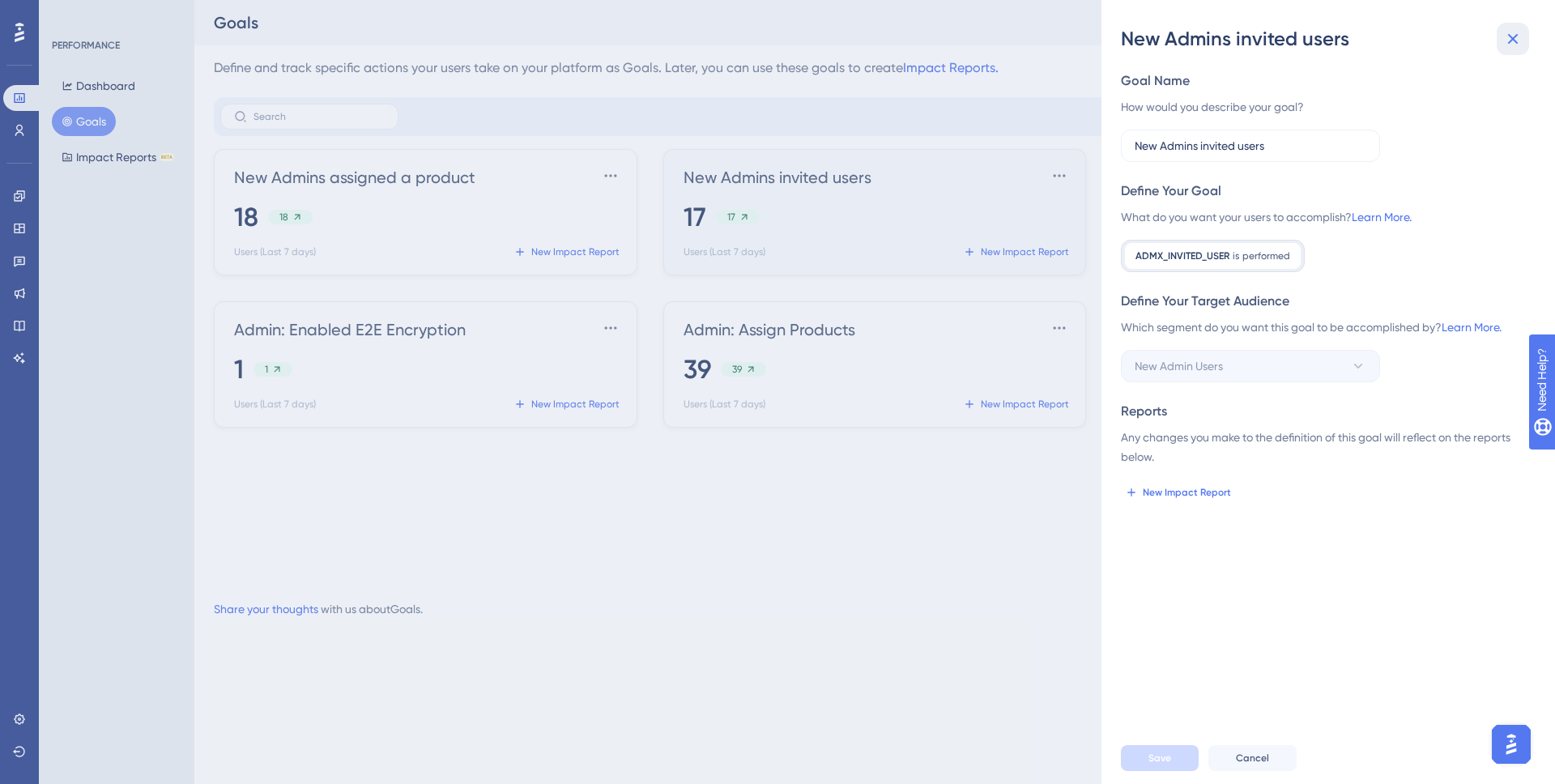
click at [1522, 42] on button at bounding box center [1513, 38] width 33 height 33
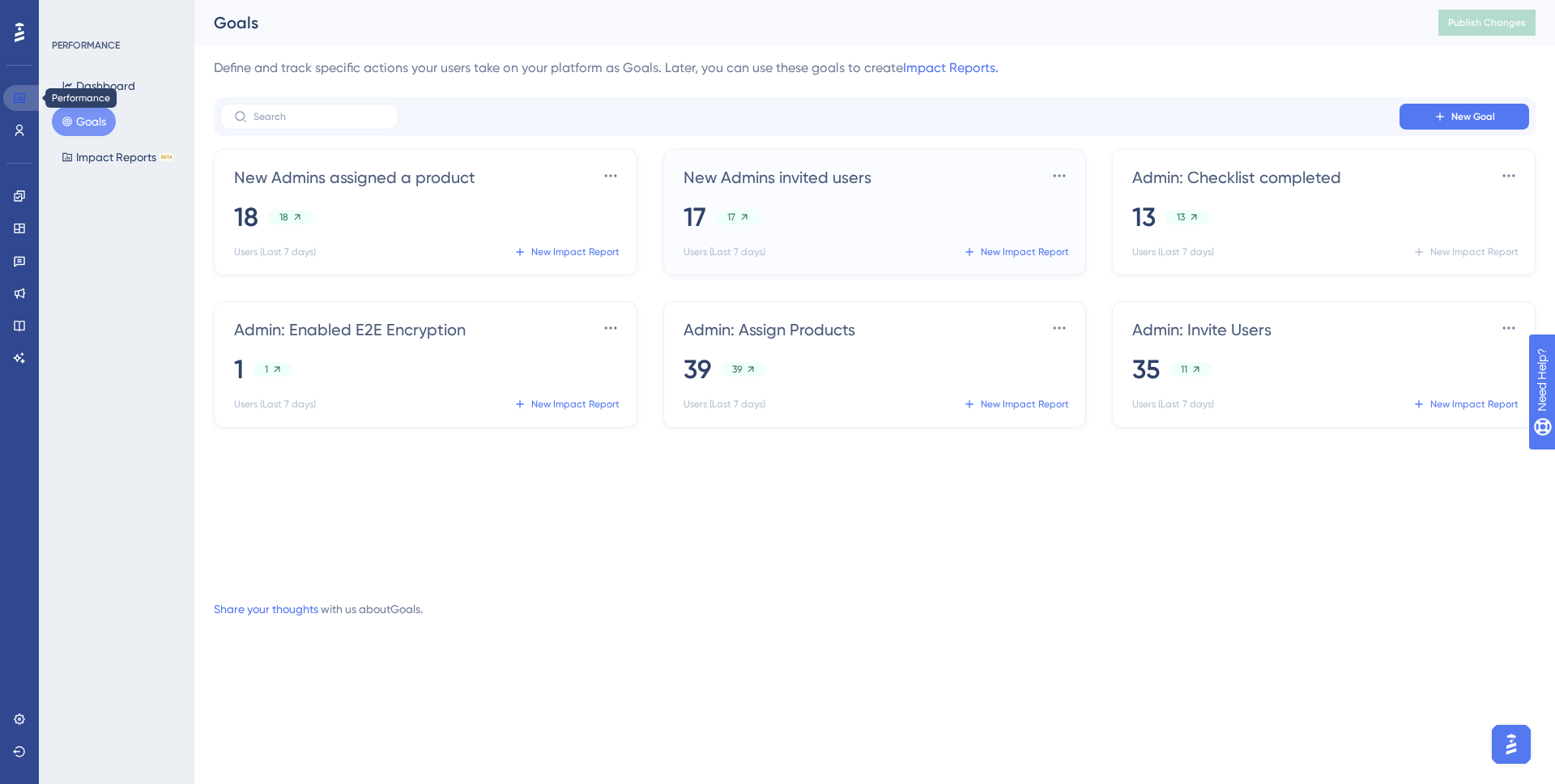
click at [16, 108] on link at bounding box center [22, 98] width 39 height 26
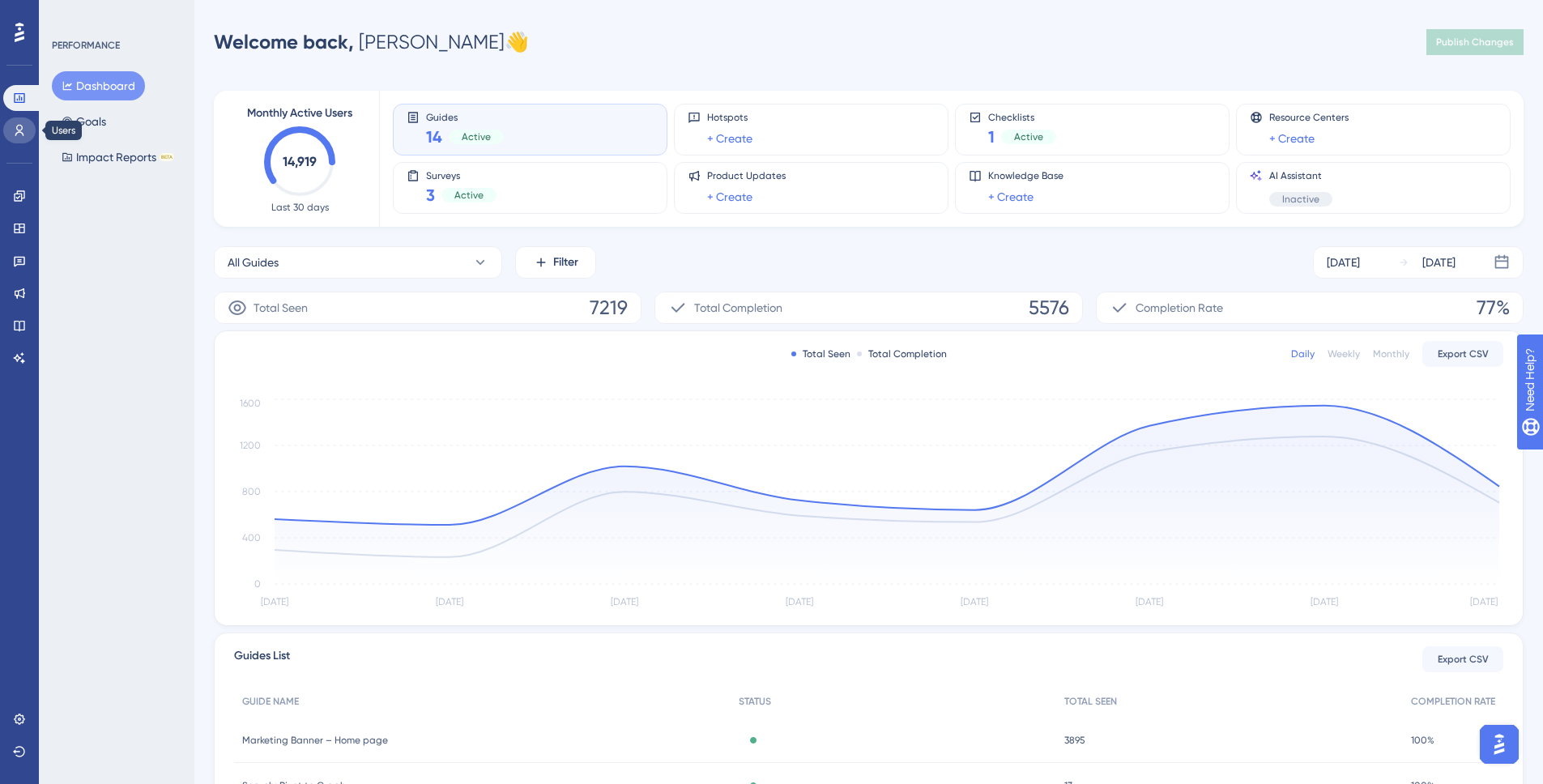
click at [21, 127] on icon at bounding box center [20, 130] width 9 height 11
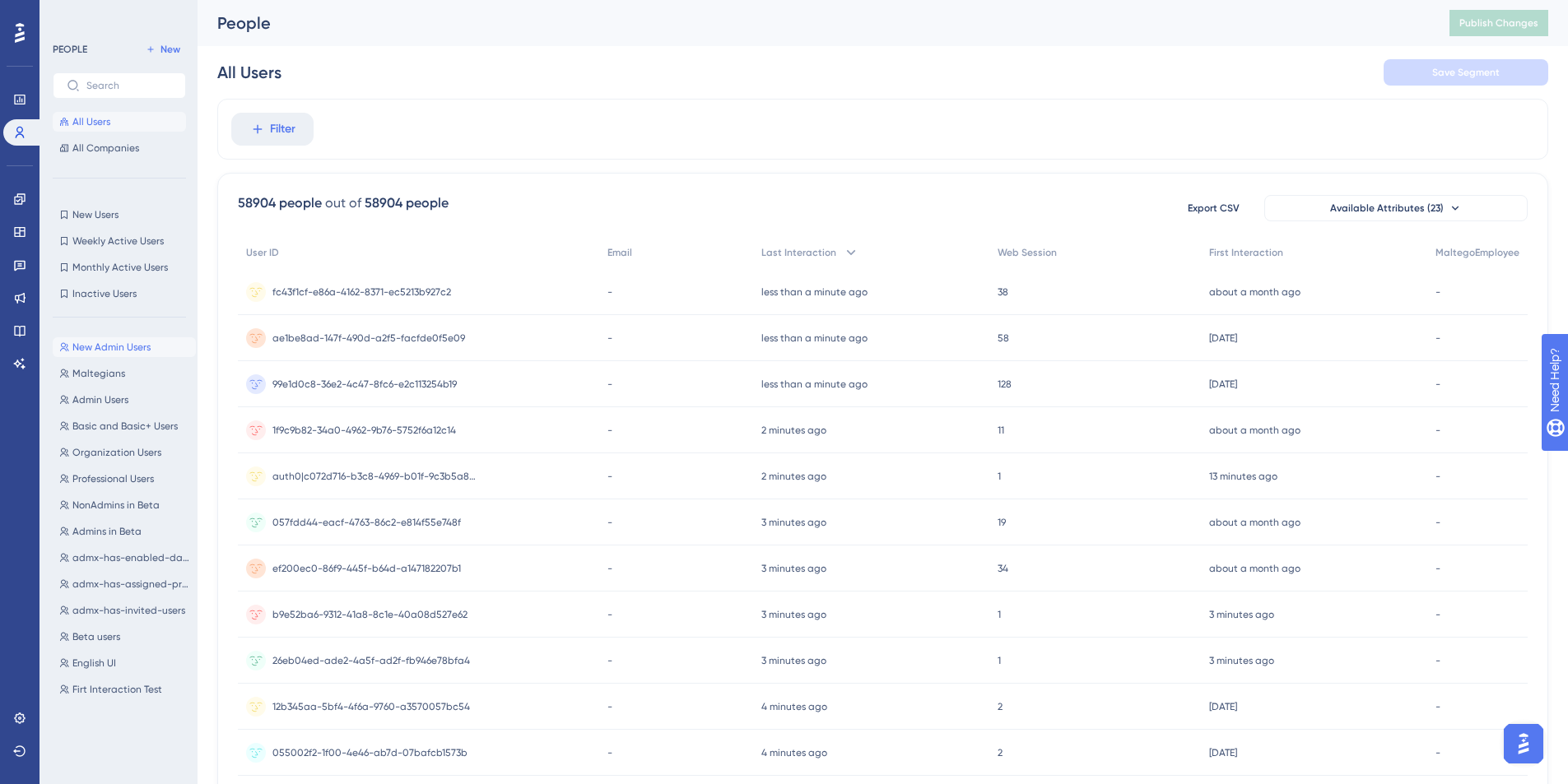
click at [137, 351] on span "New Admin Users" at bounding box center [111, 347] width 78 height 13
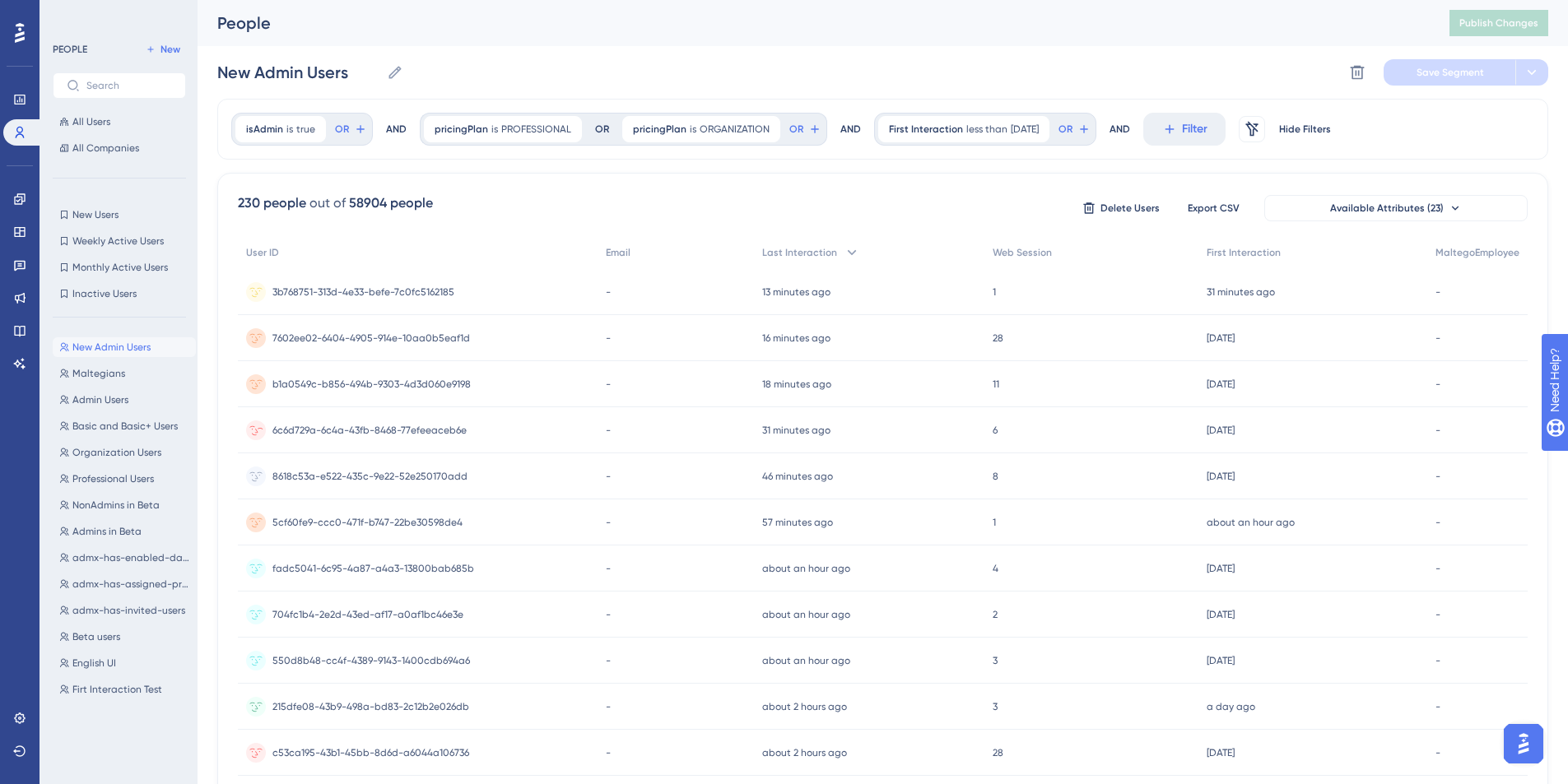
scroll to position [0, 12]
click at [1451, 211] on button "Available Attributes (23)" at bounding box center [1396, 208] width 264 height 27
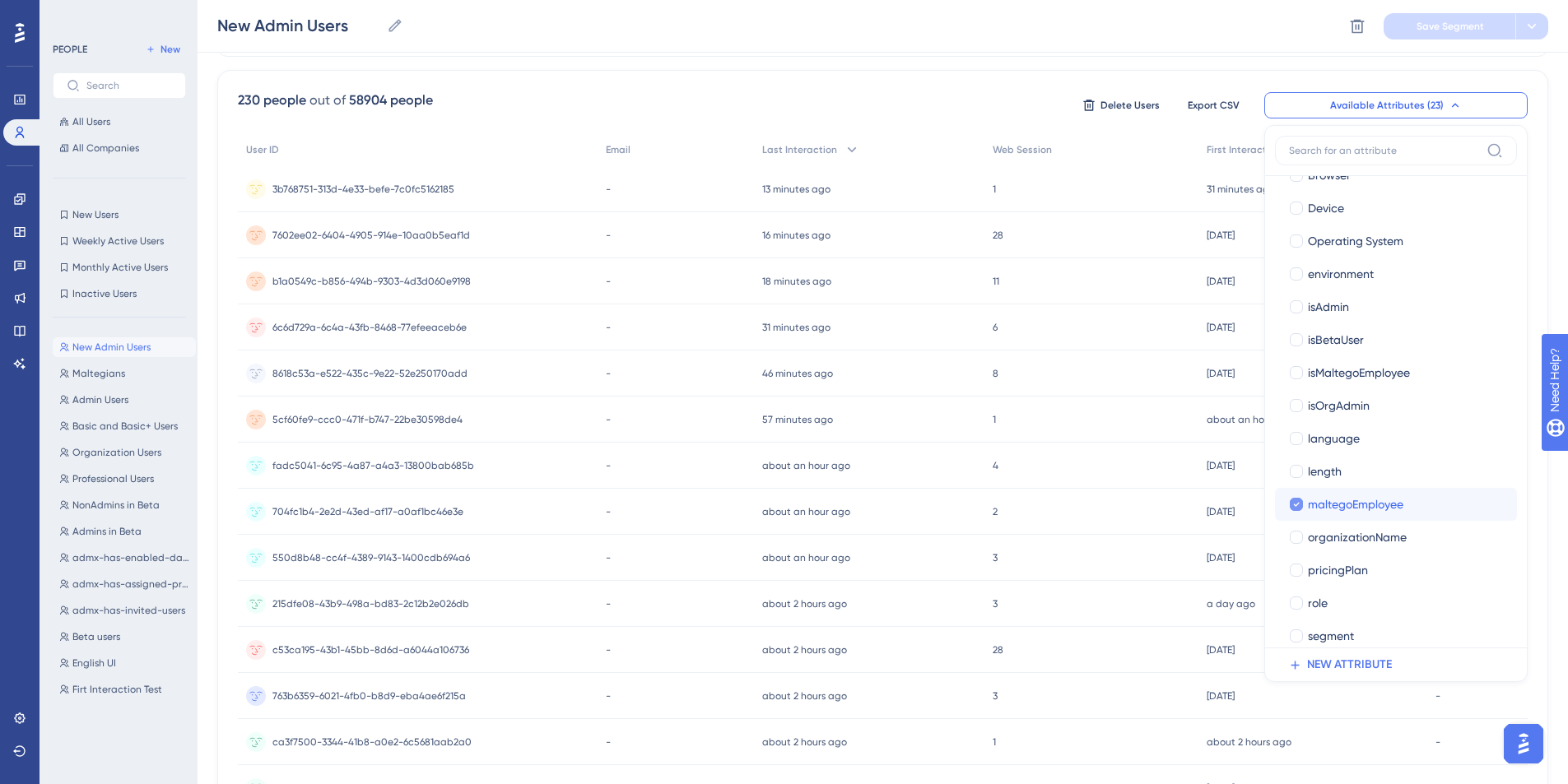
scroll to position [305, 0]
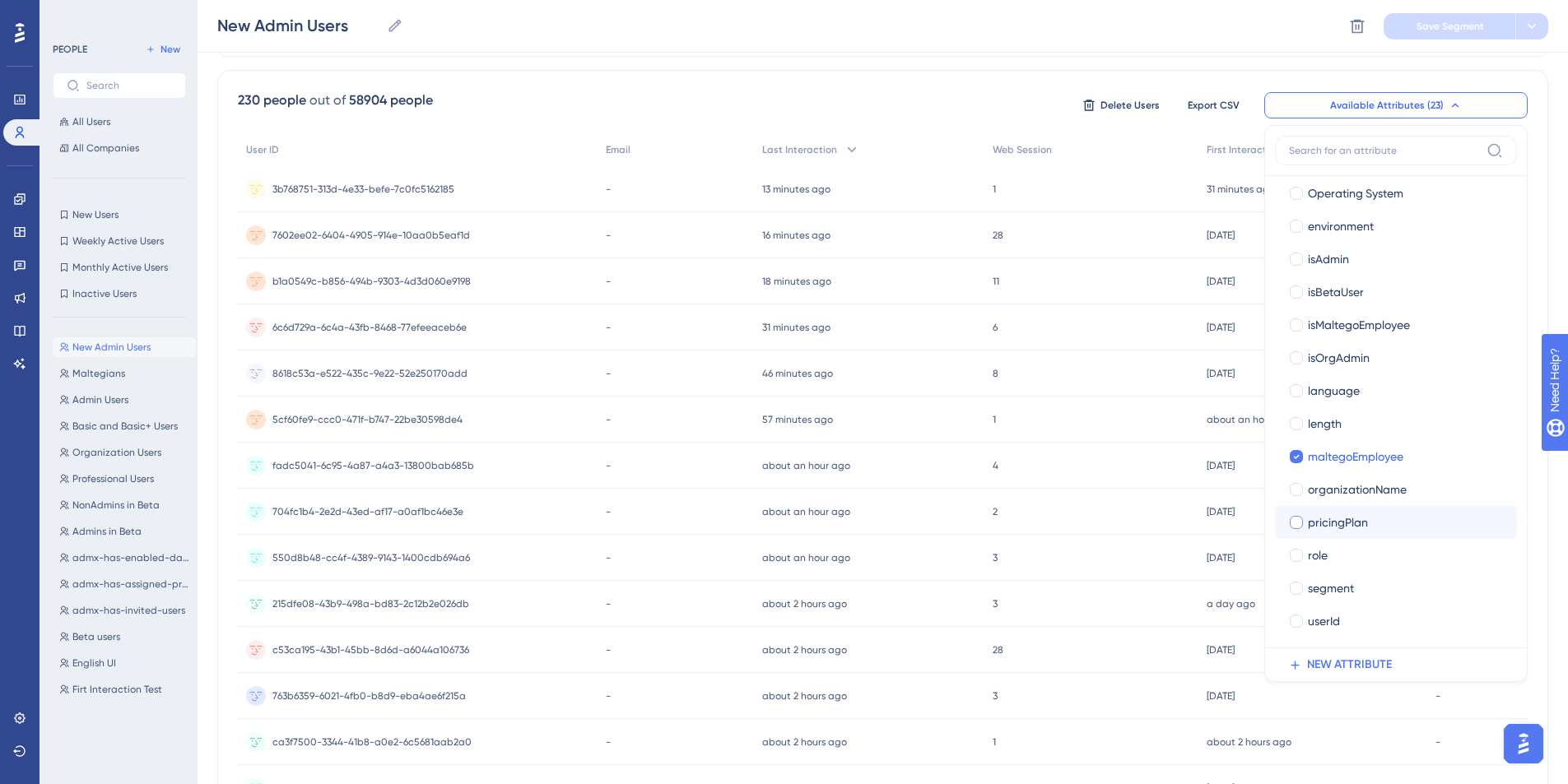
click at [1360, 527] on div "pricingPlan" at bounding box center [1406, 522] width 196 height 20
checkbox input "true"
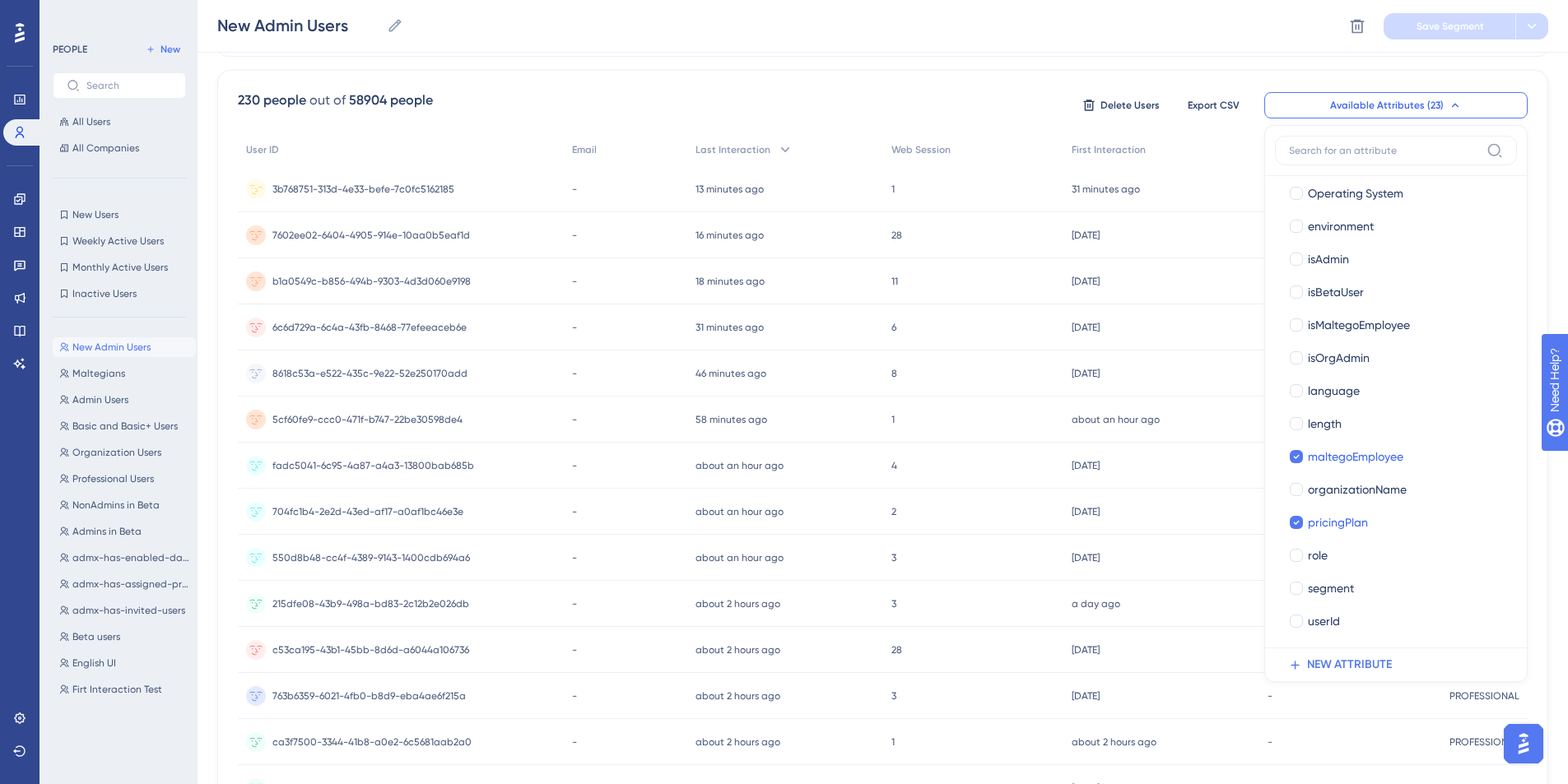
click at [1161, 209] on div "31 minutes ago [DATE] 15:42" at bounding box center [1161, 189] width 195 height 46
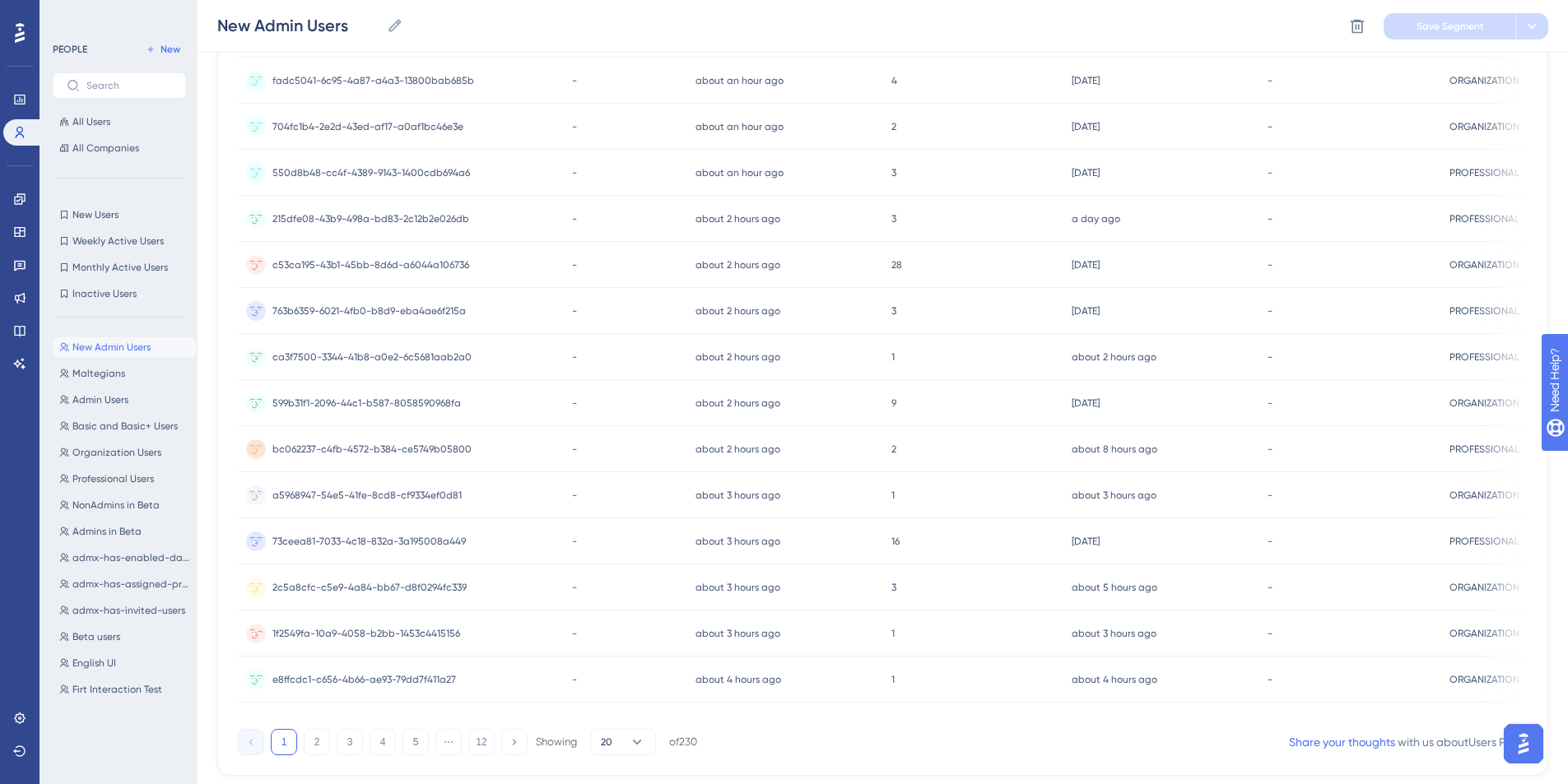
scroll to position [544, 12]
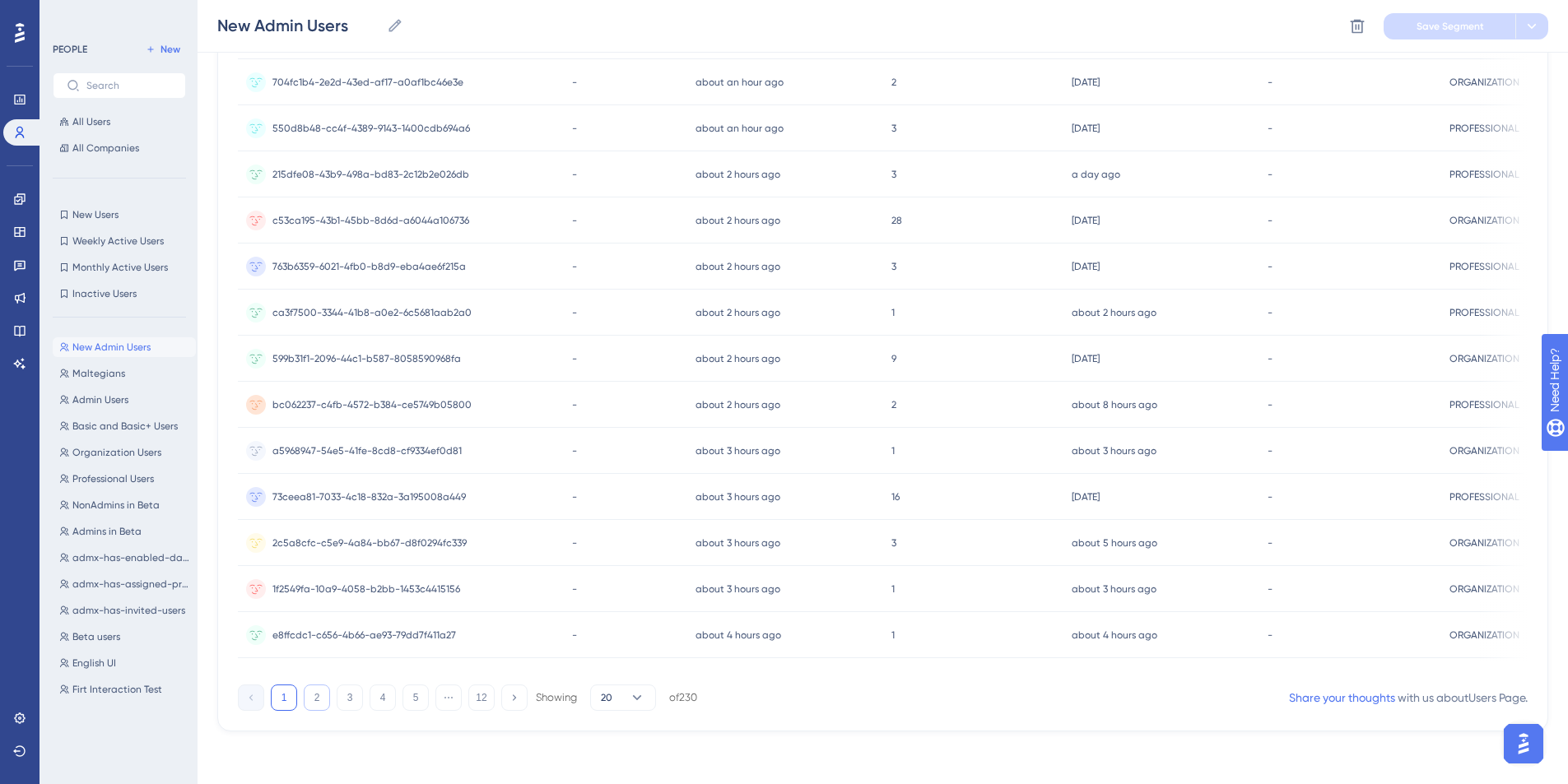
click at [304, 696] on button "2" at bounding box center [317, 697] width 27 height 27
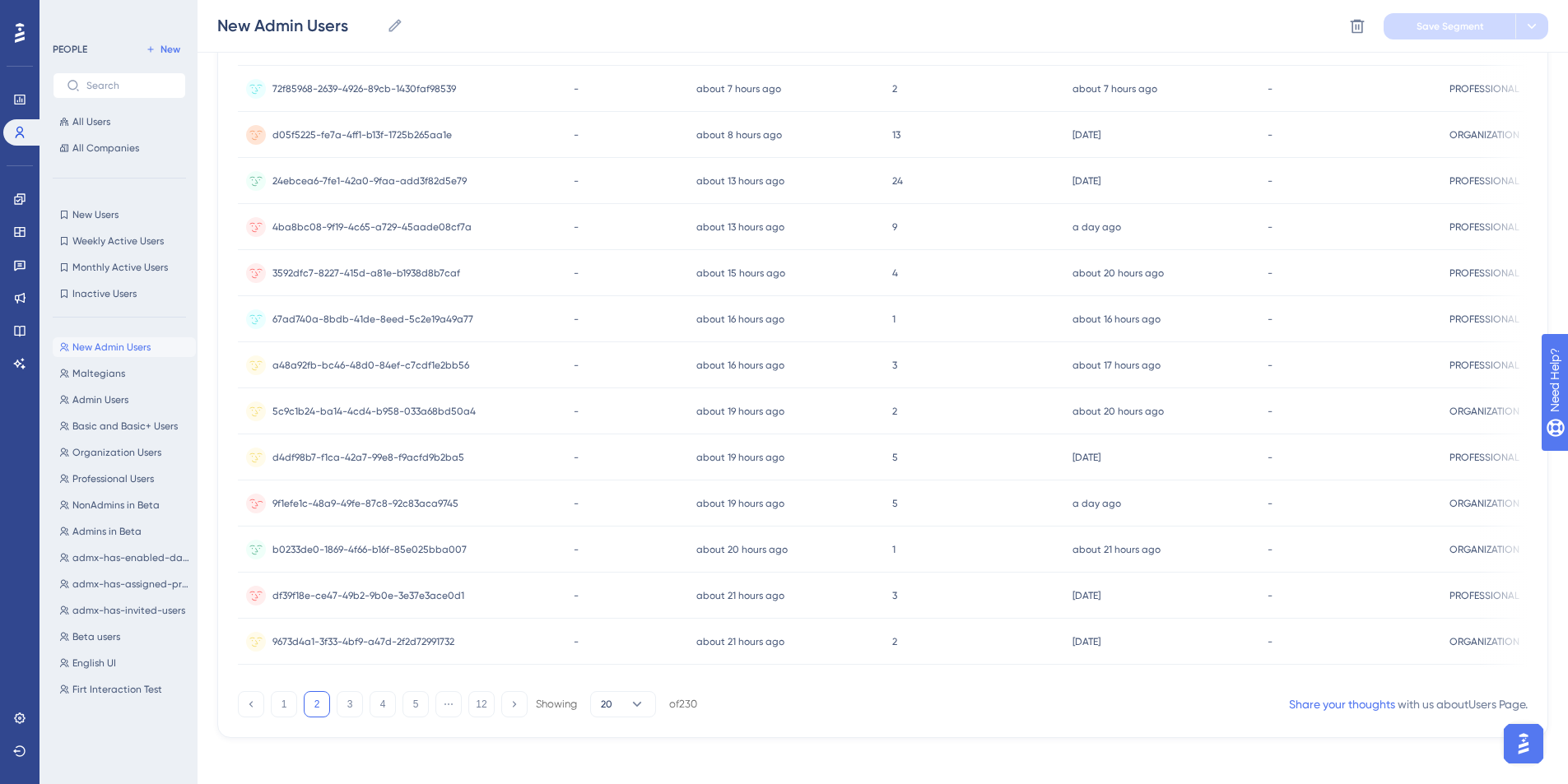
scroll to position [536, 12]
click at [337, 703] on button "3" at bounding box center [350, 701] width 27 height 27
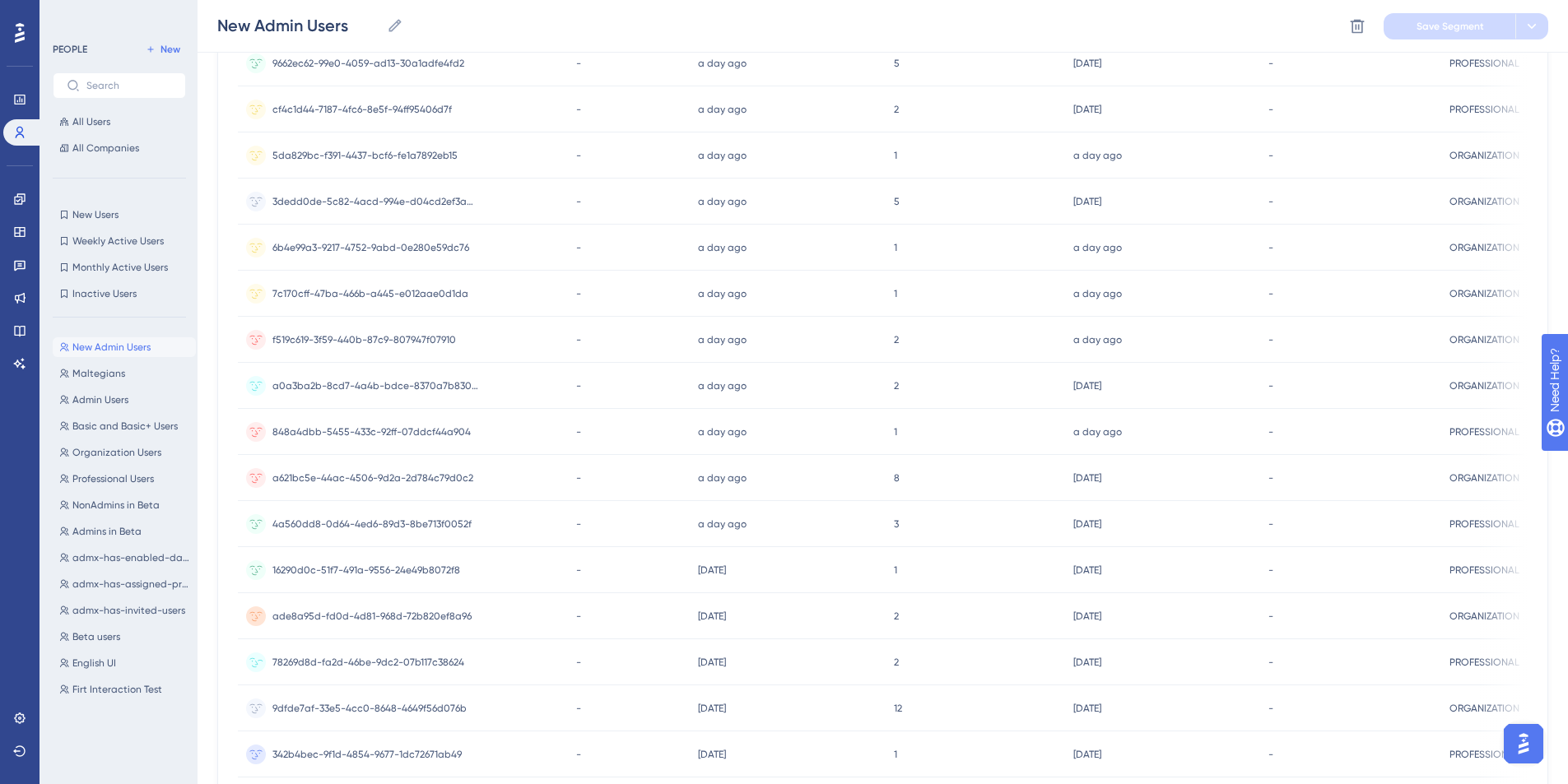
scroll to position [544, 12]
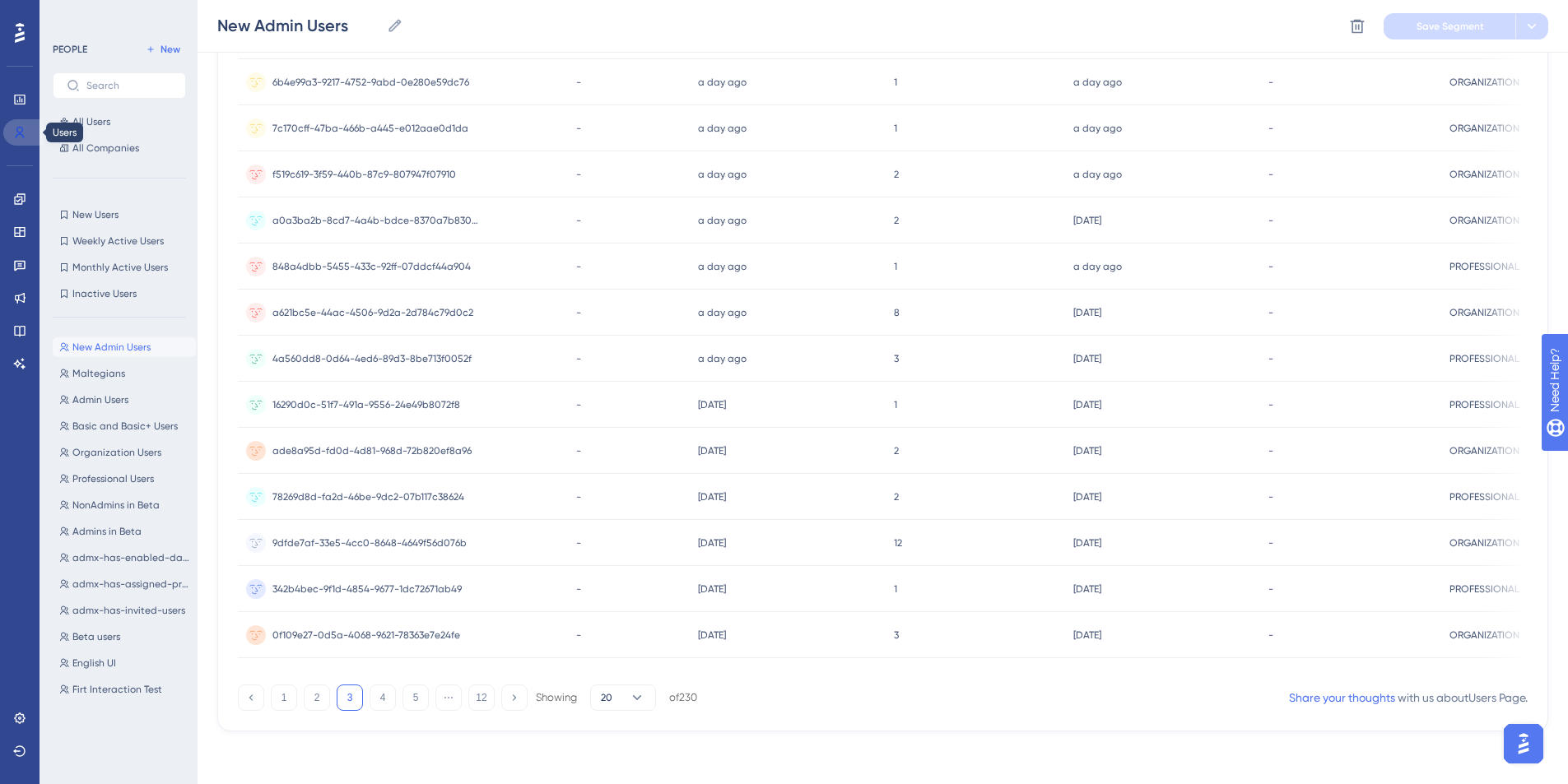
click at [24, 129] on icon at bounding box center [20, 132] width 13 height 13
click at [21, 195] on icon at bounding box center [20, 199] width 13 height 13
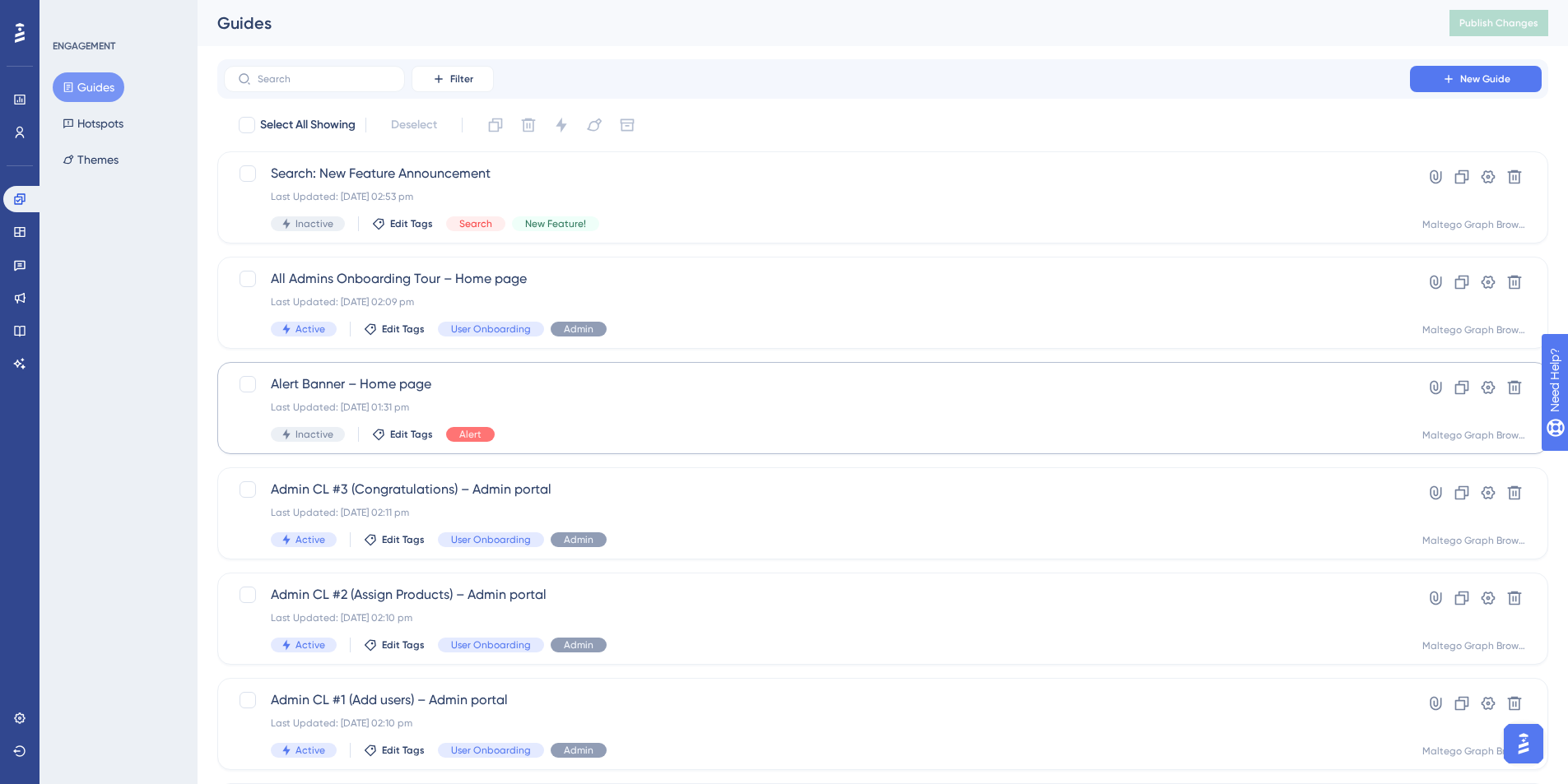
scroll to position [25, 0]
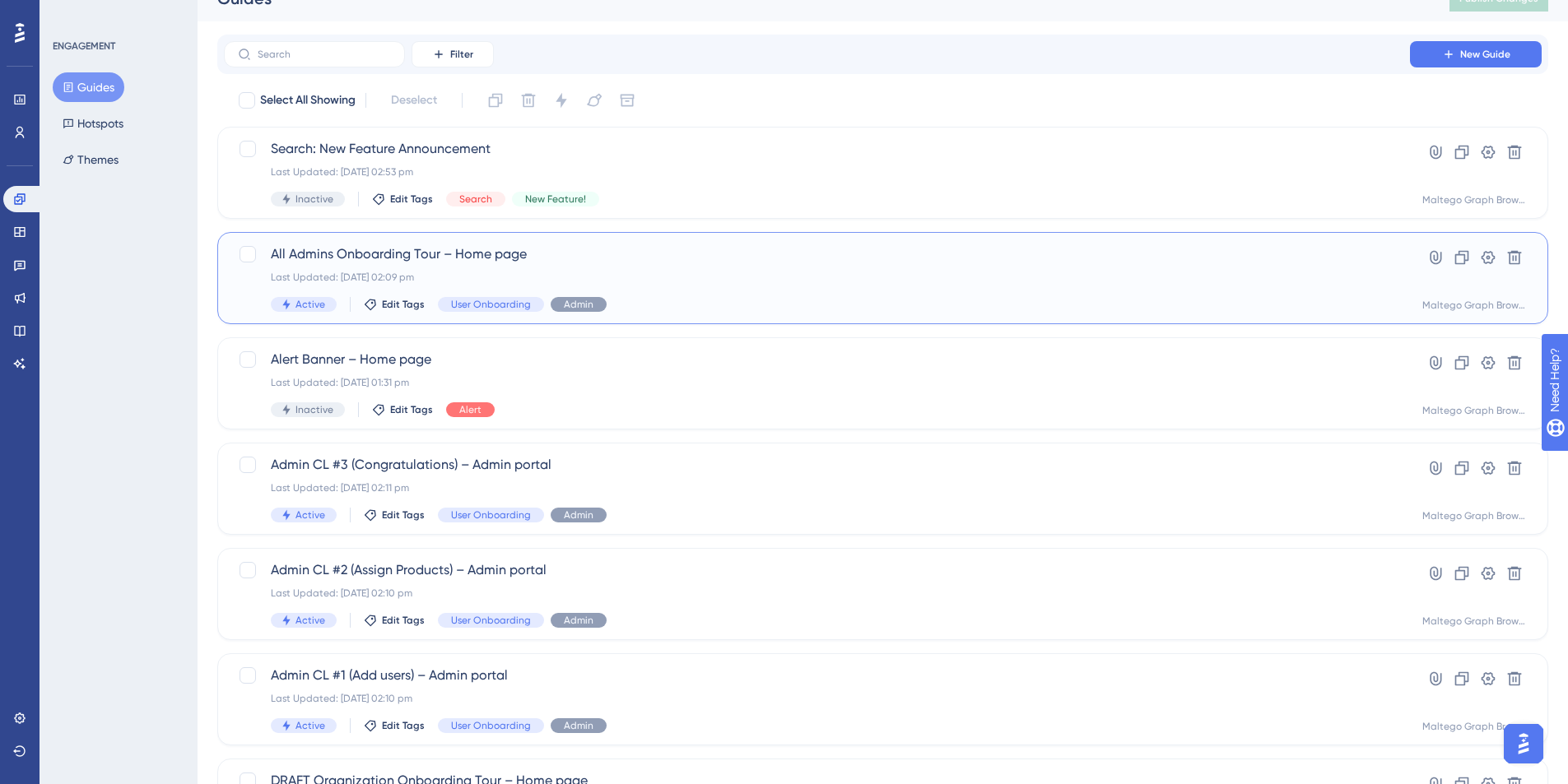
click at [670, 261] on span "All Admins Onboarding Tour – Home page" at bounding box center [816, 254] width 1092 height 20
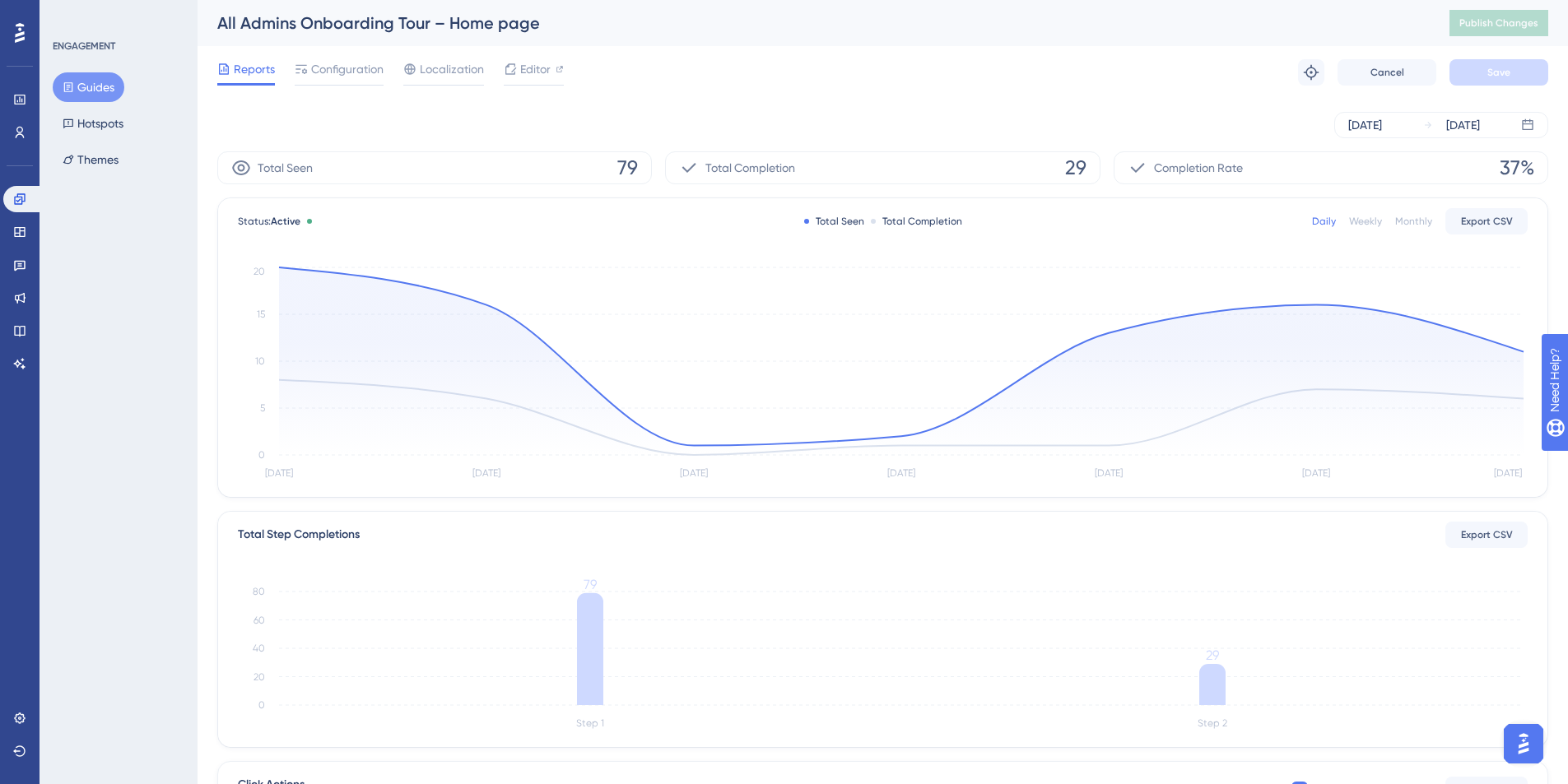
click at [73, 83] on icon at bounding box center [69, 88] width 11 height 11
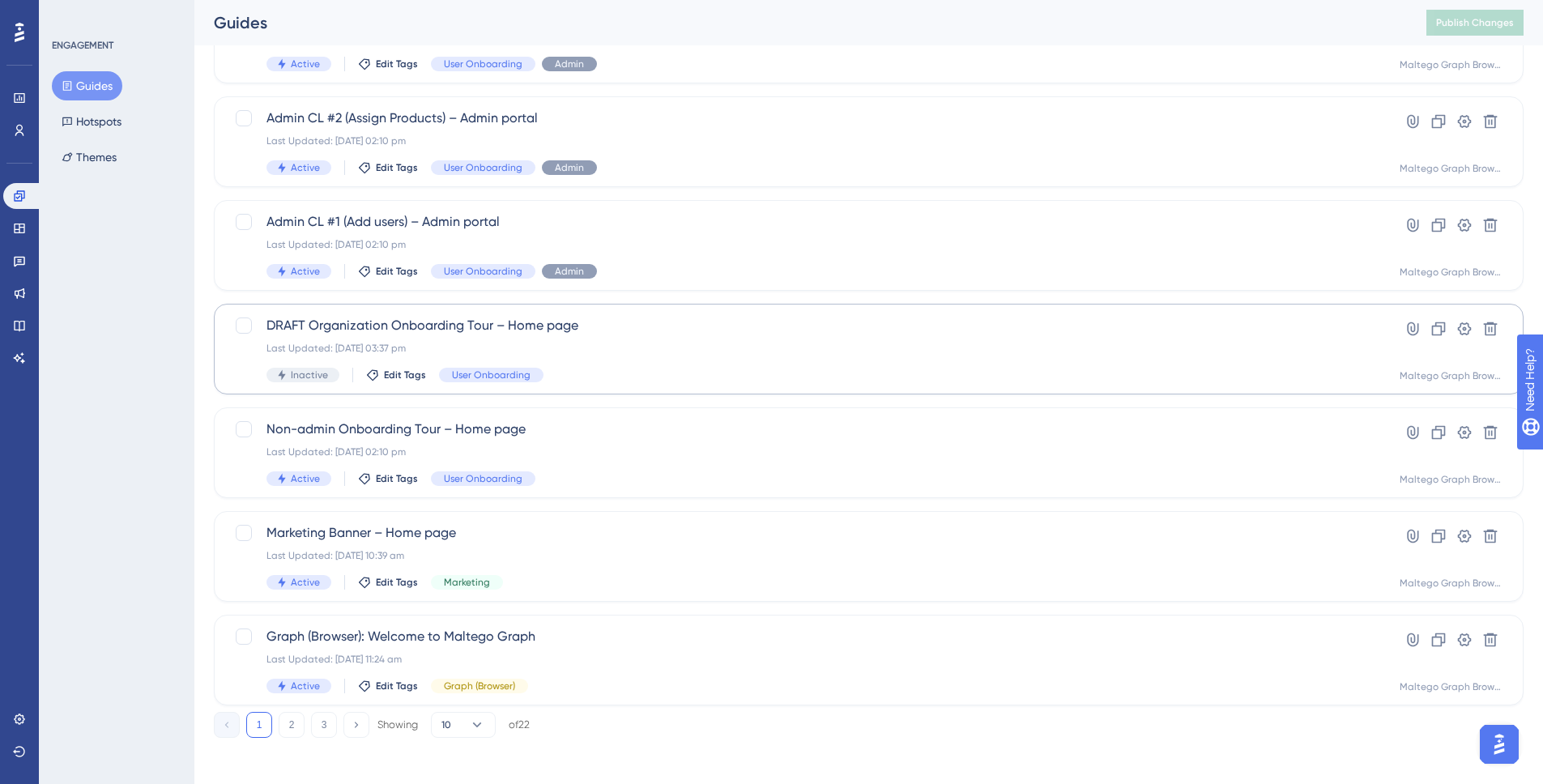
scroll to position [473, 0]
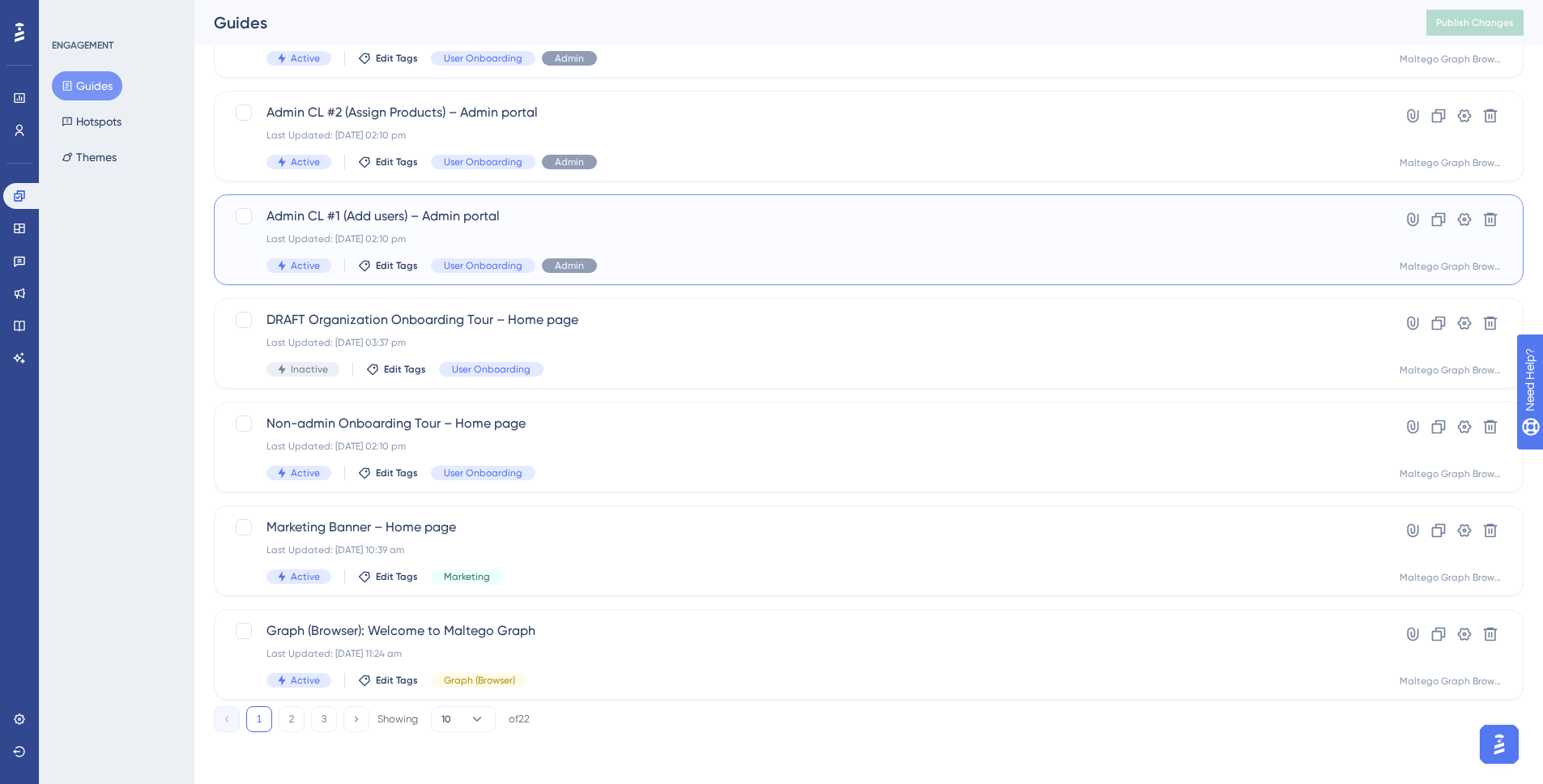
click at [674, 248] on div "Admin CL #1 (Add users) – Admin portal Last Updated: [DATE] 02:10 pm Active Edi…" at bounding box center [803, 239] width 1075 height 67
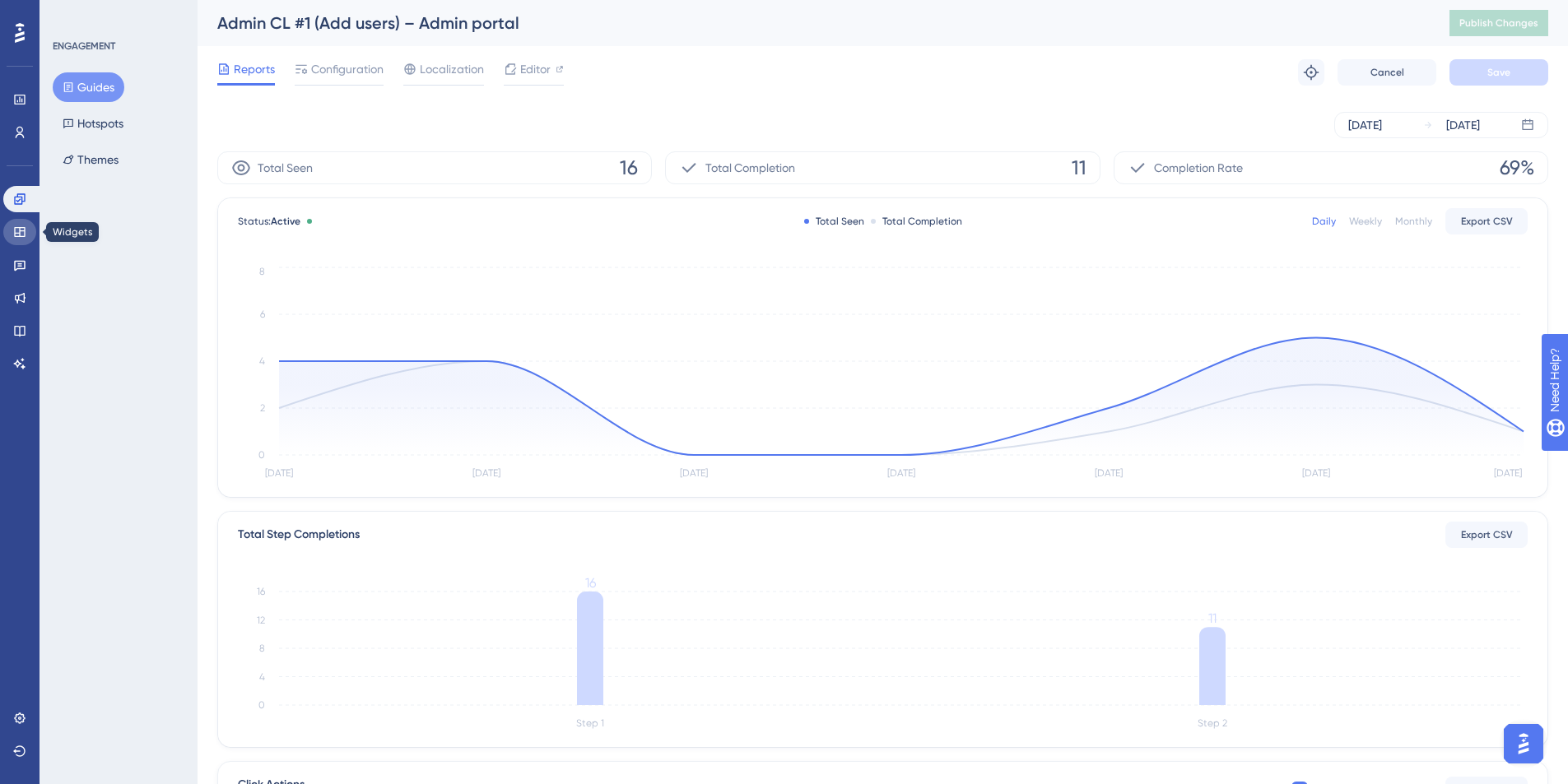
click at [27, 240] on link at bounding box center [19, 232] width 33 height 27
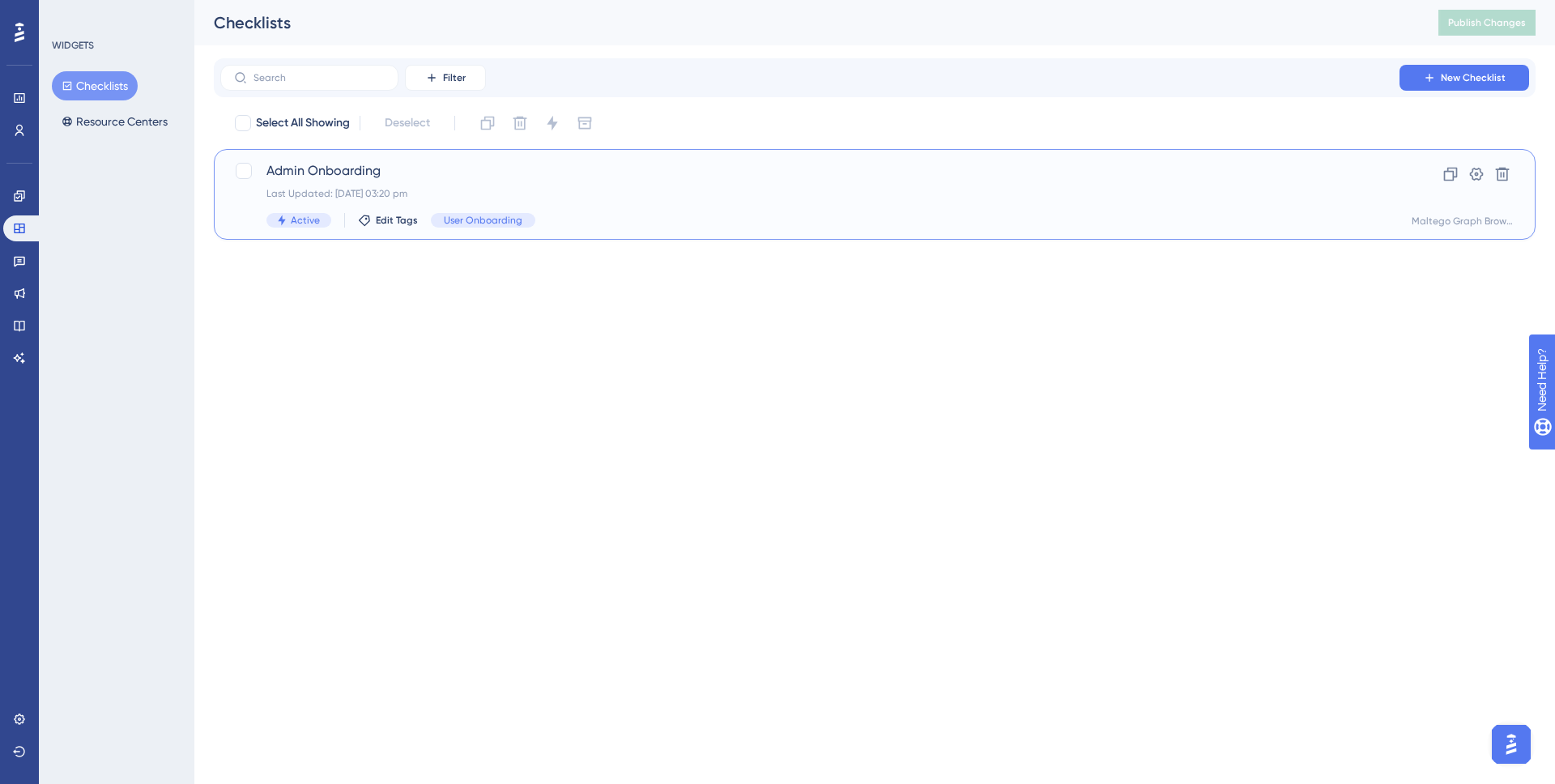
click at [548, 192] on div "Last Updated: [DATE] 03:20 pm" at bounding box center [809, 194] width 1087 height 13
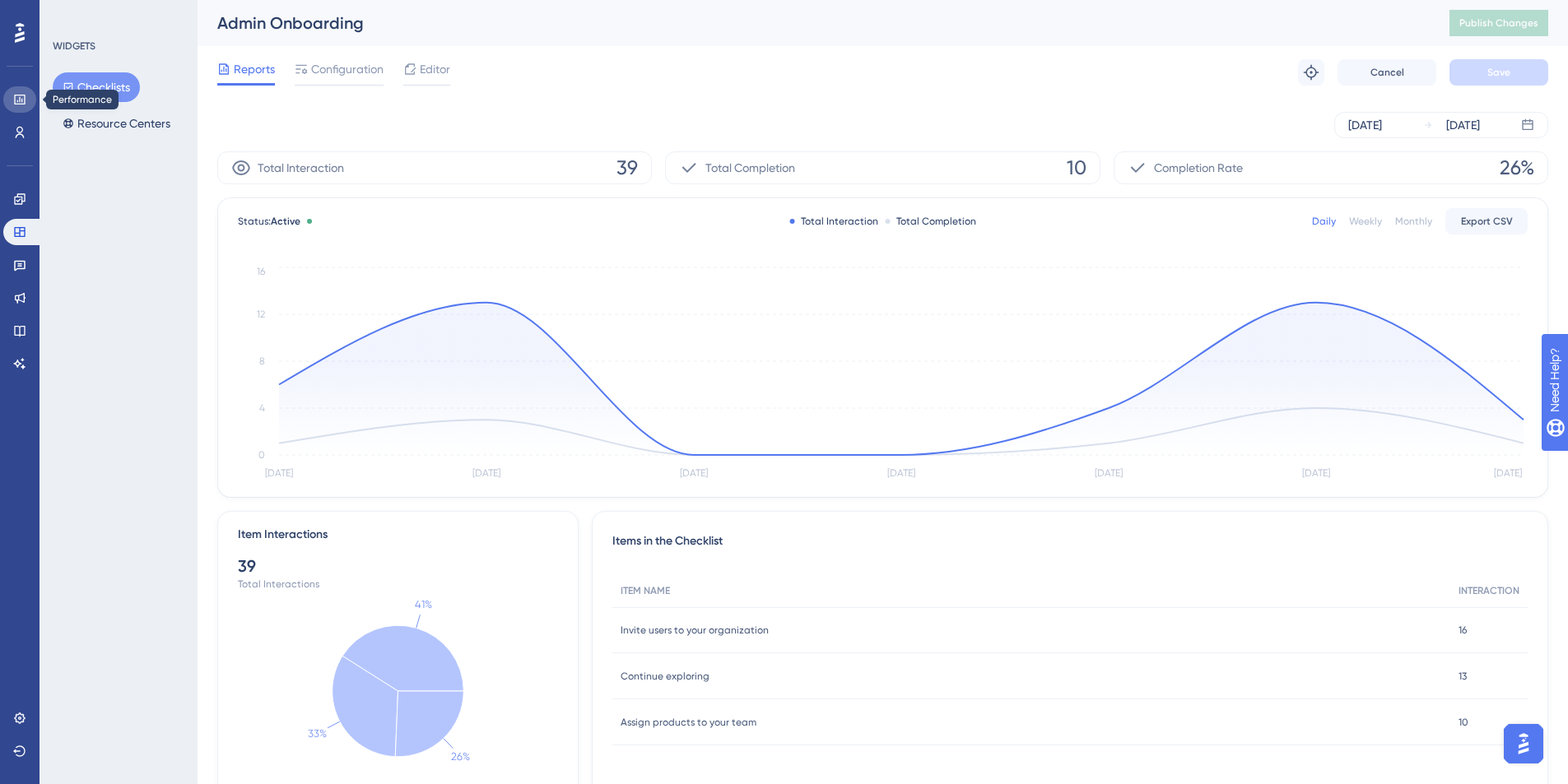
click at [28, 100] on link at bounding box center [19, 100] width 33 height 27
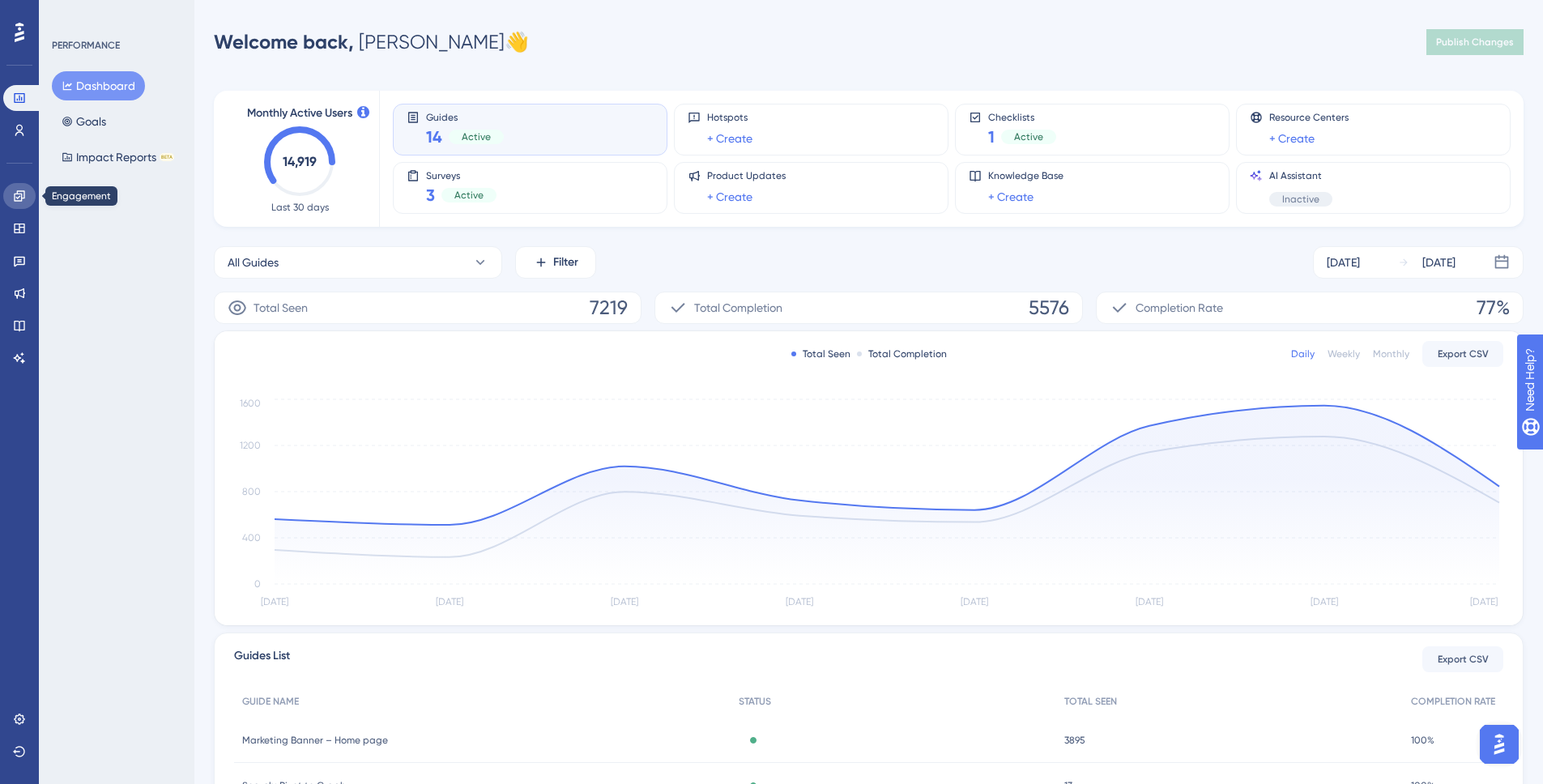
click at [6, 200] on link at bounding box center [19, 196] width 33 height 26
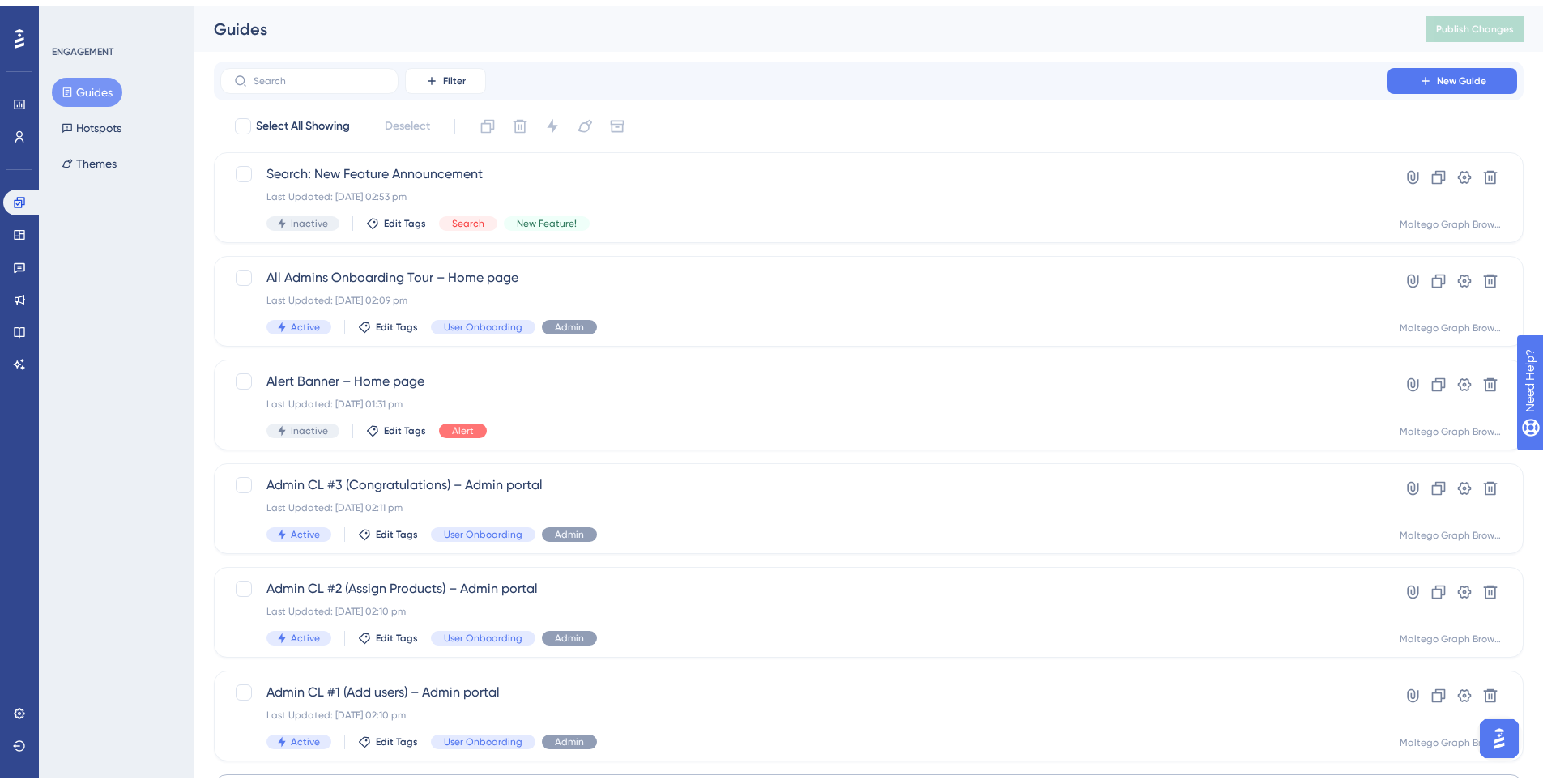
scroll to position [473, 0]
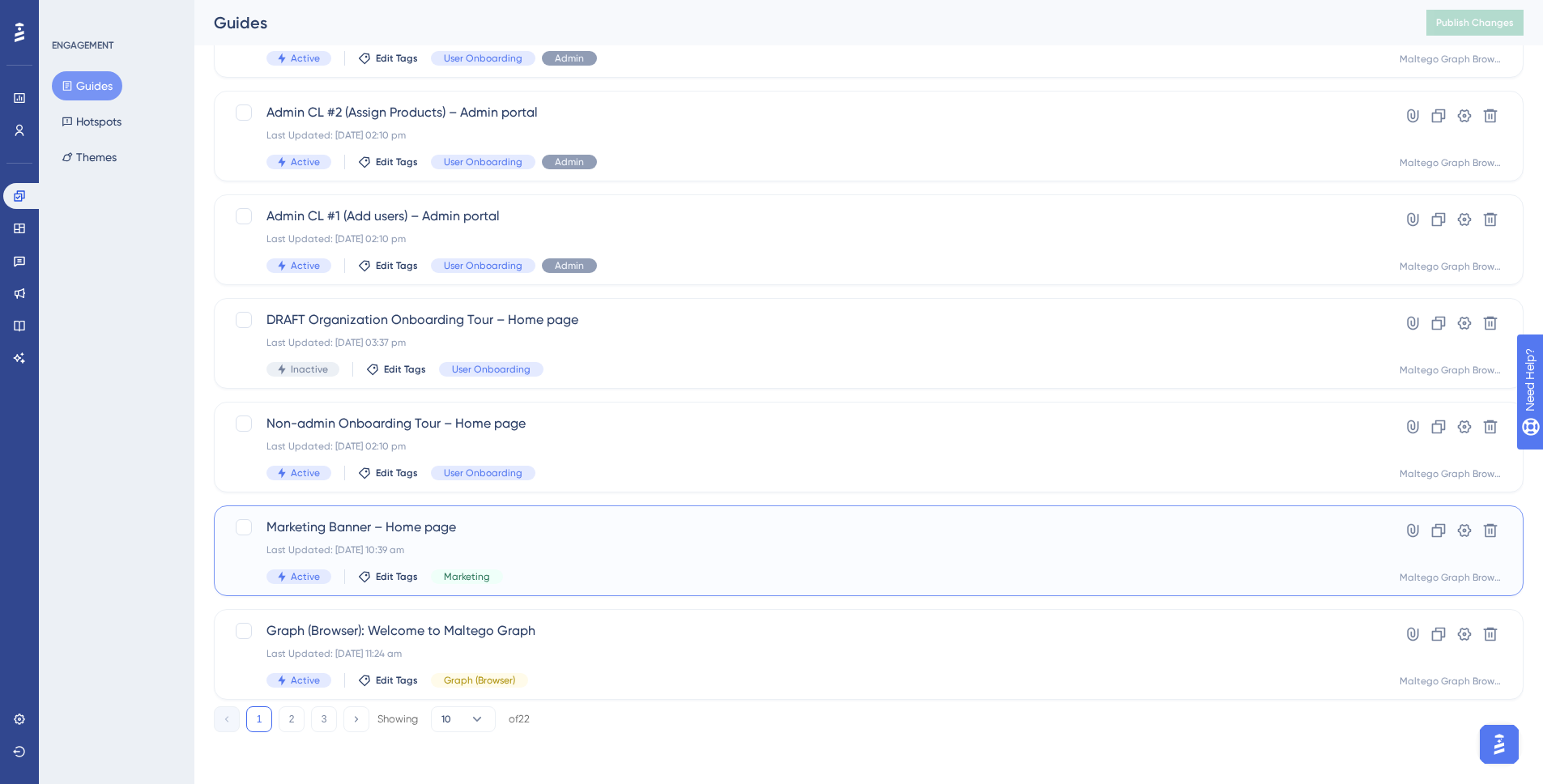
click at [581, 541] on div "Marketing Banner – Home page Last Updated: [DATE] 10:39 am Active Edit Tags Mar…" at bounding box center [803, 550] width 1075 height 67
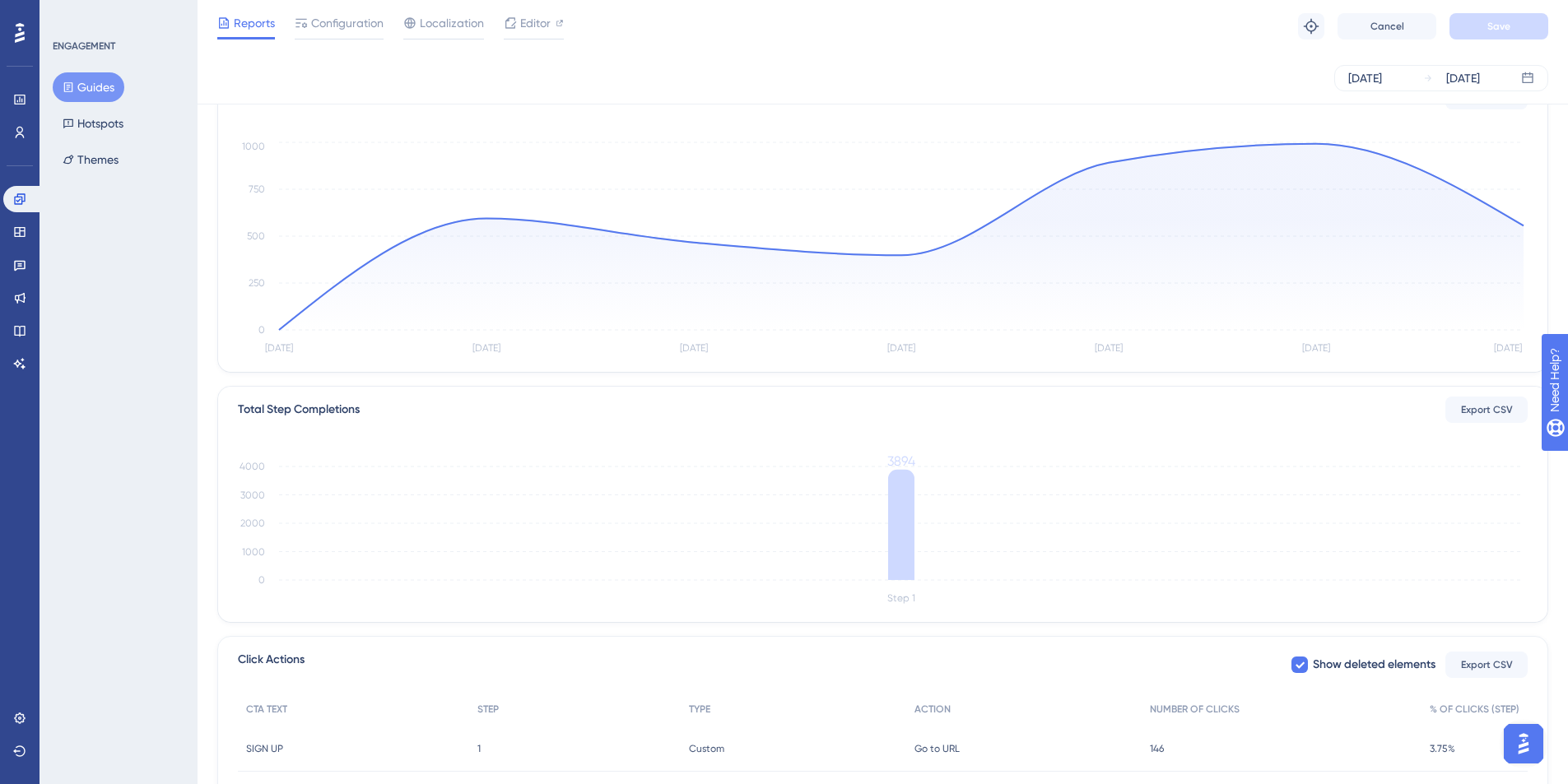
scroll to position [46, 0]
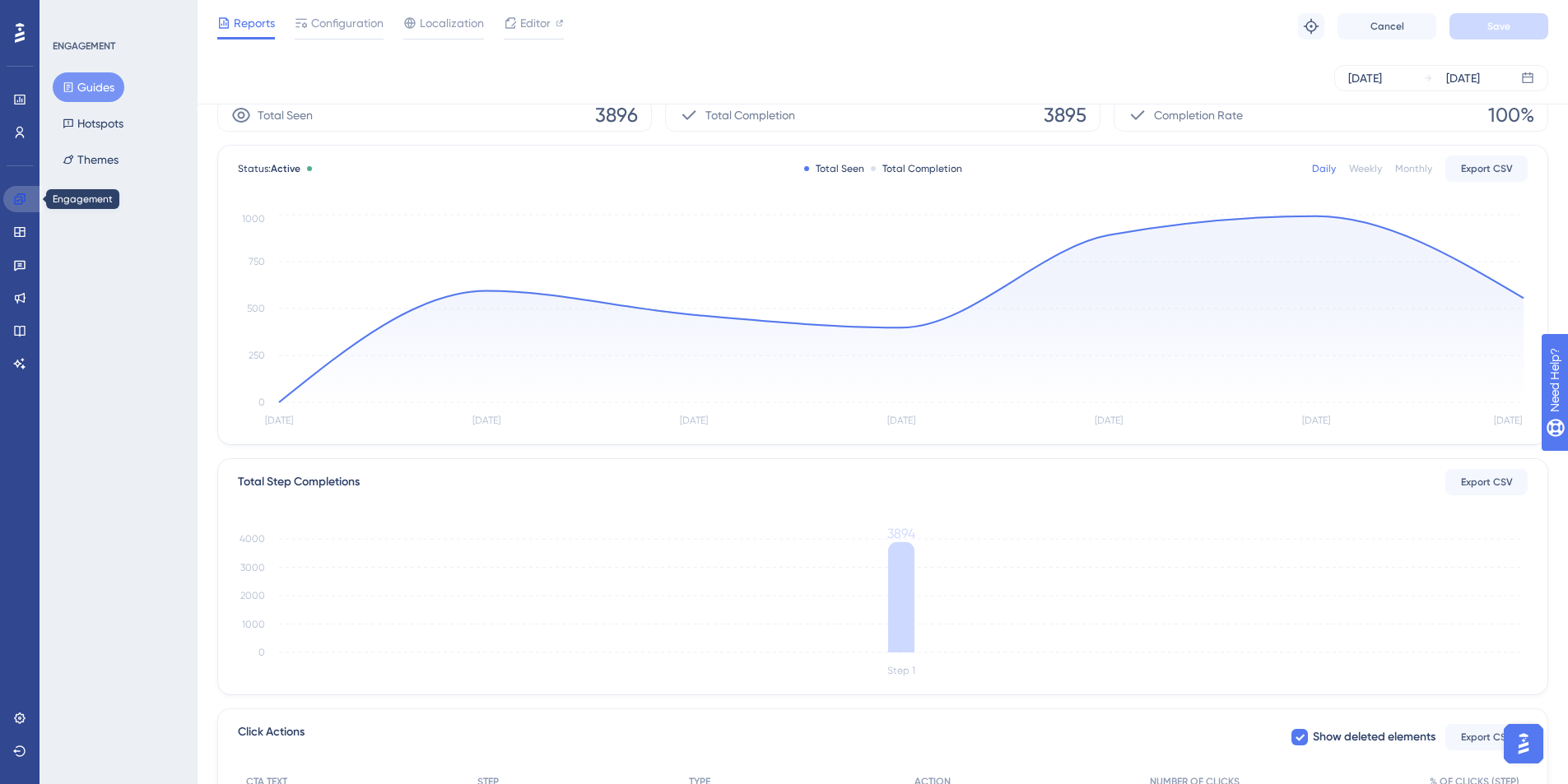
click at [32, 201] on link at bounding box center [23, 199] width 40 height 27
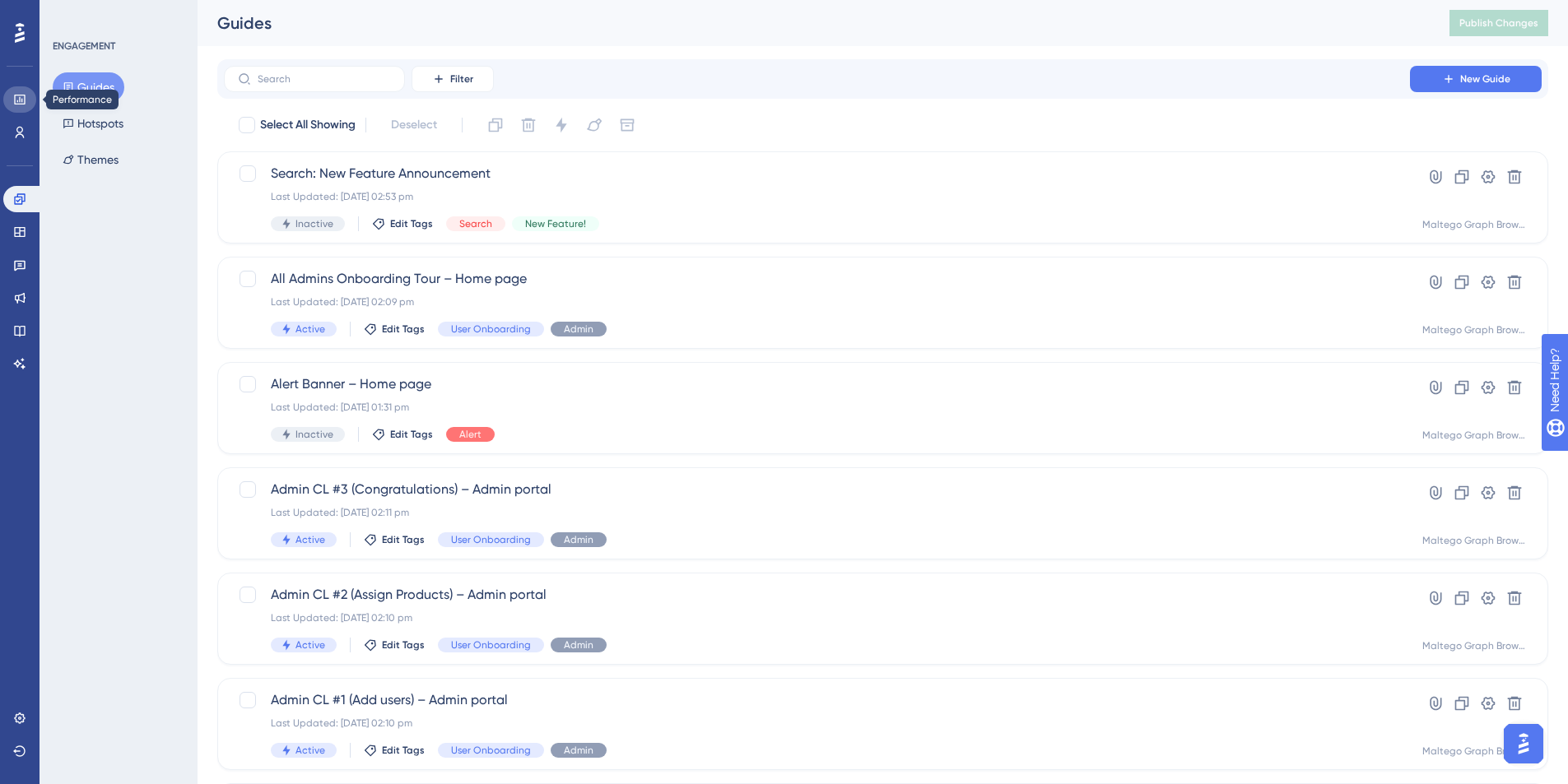
click at [21, 108] on link at bounding box center [19, 100] width 33 height 27
